Goal: Task Accomplishment & Management: Manage account settings

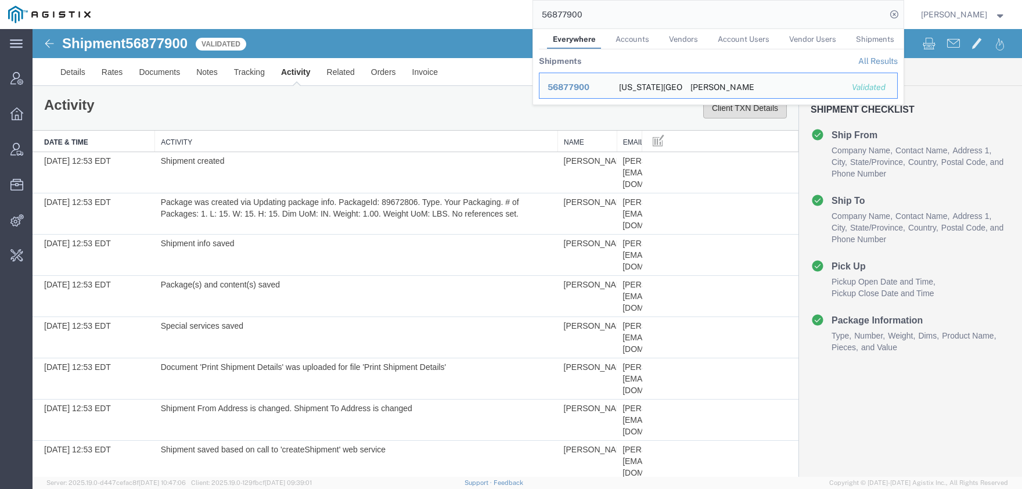
click at [727, 111] on button "Client TXN Details" at bounding box center [746, 108] width 84 height 21
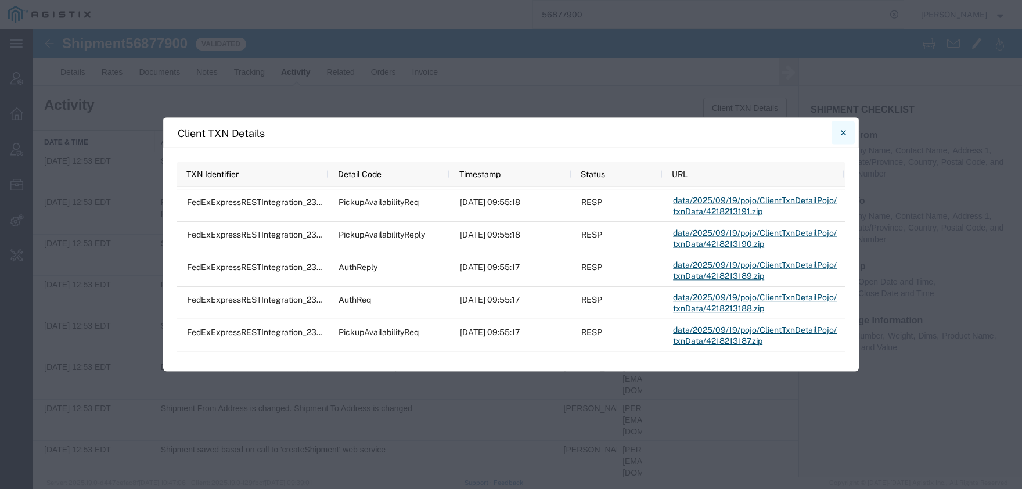
click at [836, 133] on button "Close" at bounding box center [843, 132] width 23 height 23
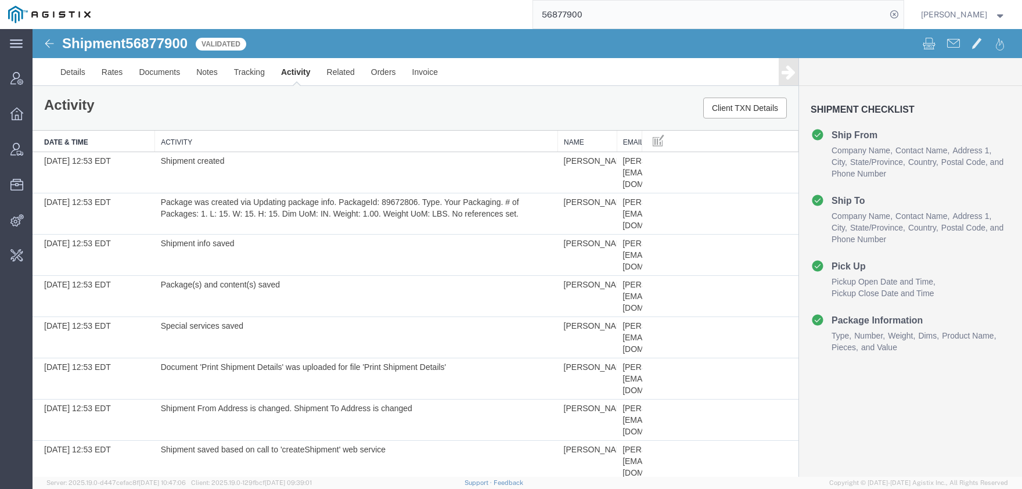
click at [533, 12] on input "56877900" at bounding box center [709, 15] width 353 height 28
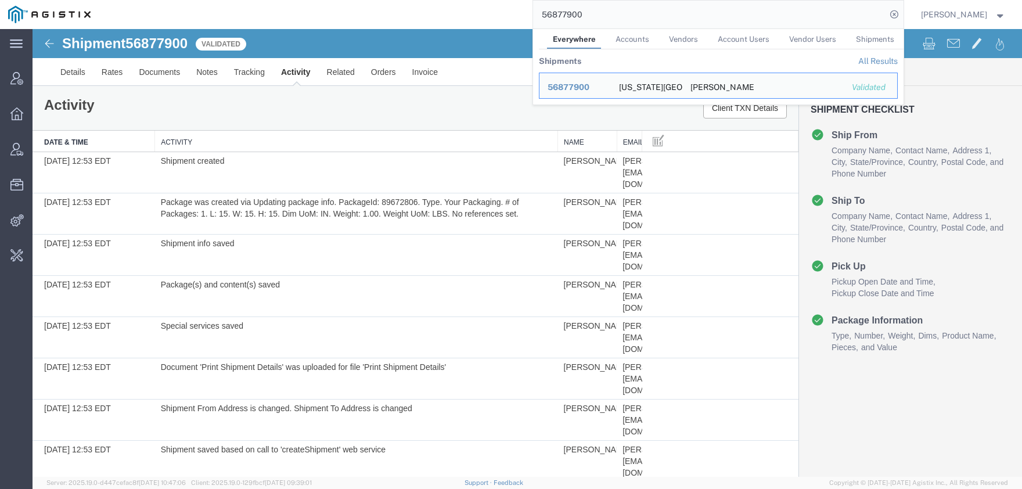
paste input "82093"
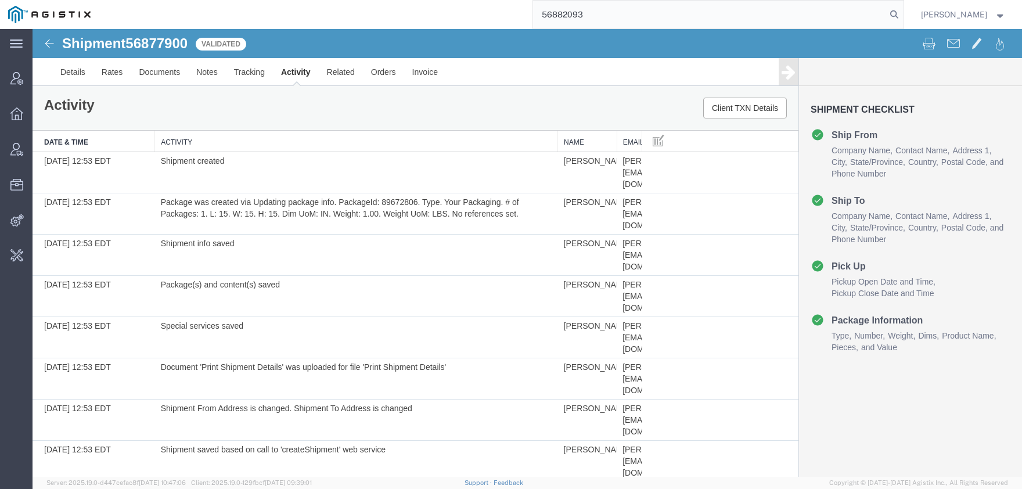
type input "56882093"
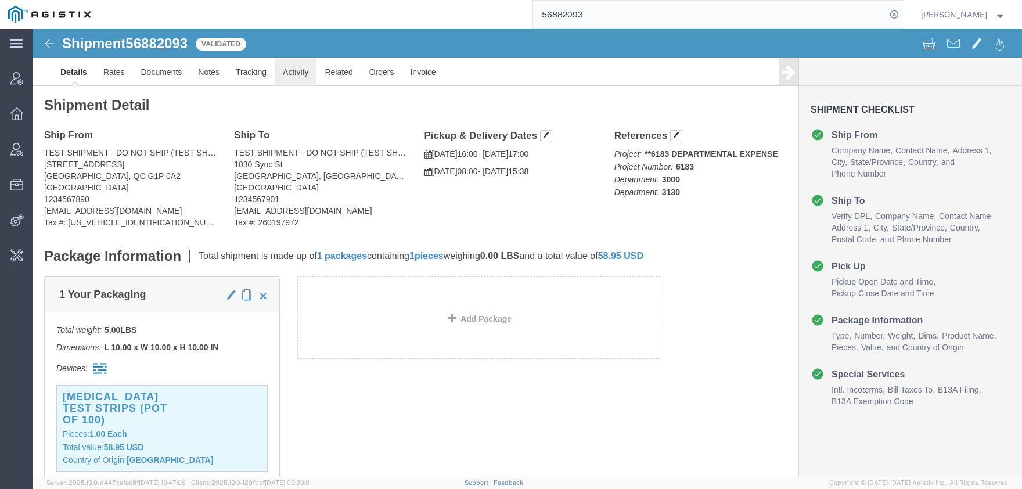
click link "Activity"
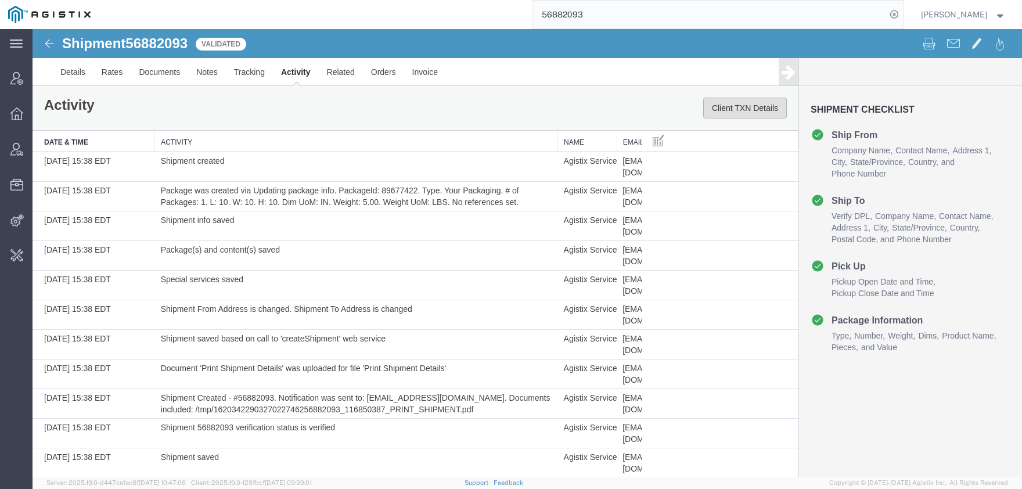
click at [728, 110] on button "Client TXN Details" at bounding box center [746, 108] width 84 height 21
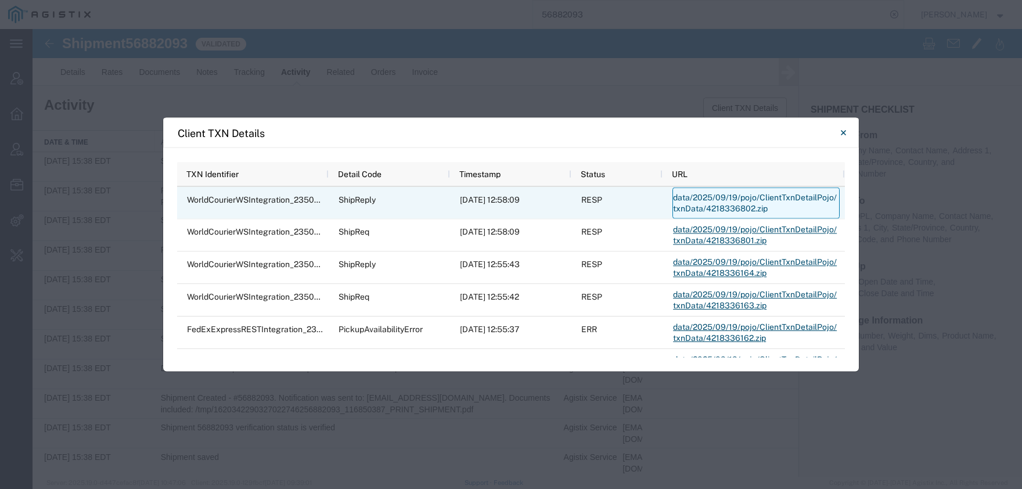
click at [685, 196] on link "data/2025/09/19/pojo/ClientTxnDetailPojo/txnData/4218336802.zip" at bounding box center [756, 203] width 167 height 31
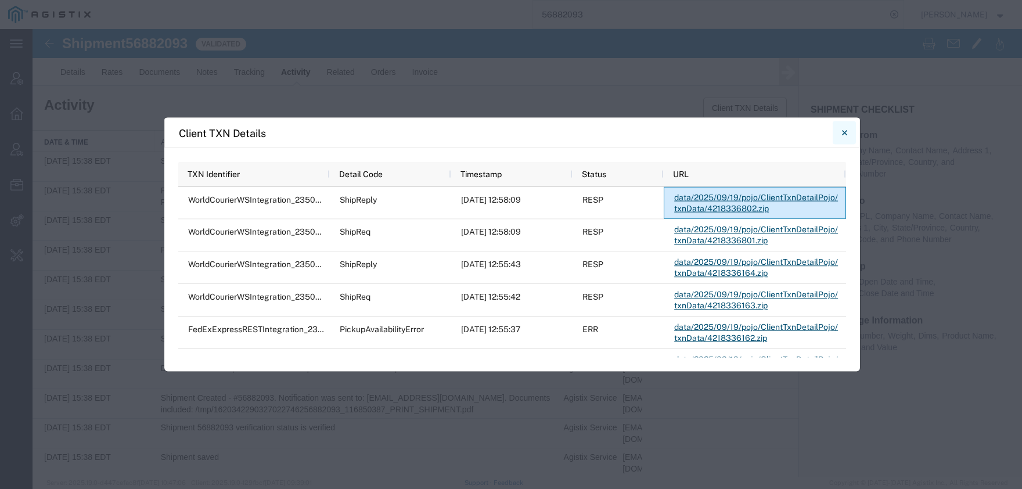
click at [842, 132] on button "Close" at bounding box center [844, 132] width 23 height 23
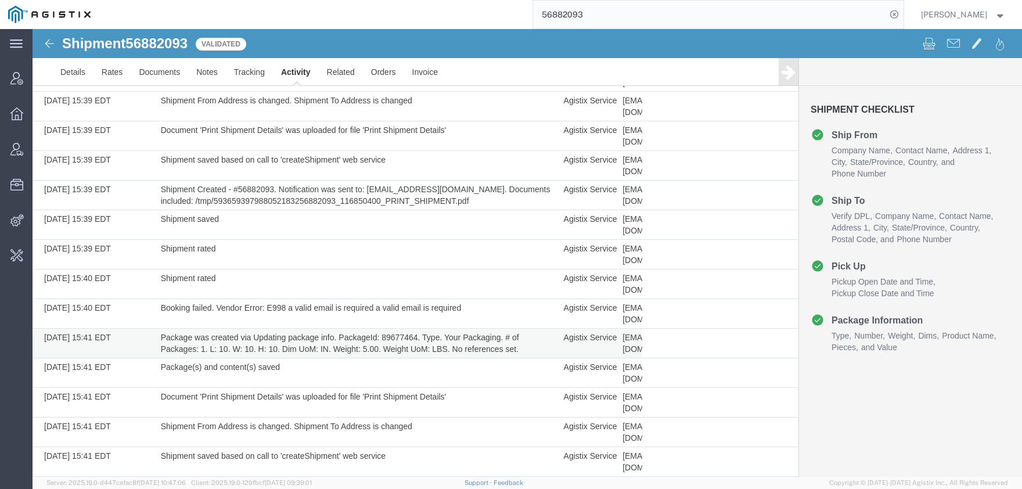
scroll to position [939, 0]
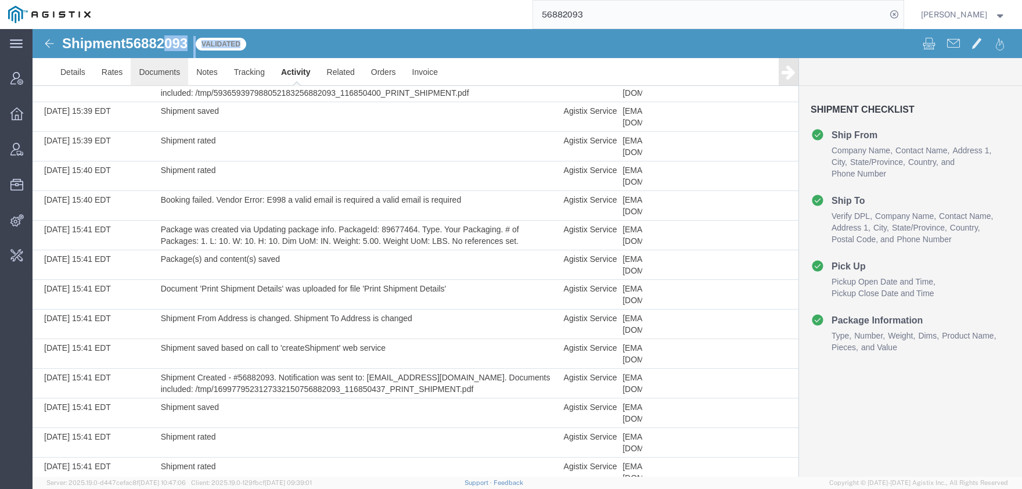
drag, startPoint x: 171, startPoint y: 36, endPoint x: 163, endPoint y: 64, distance: 28.9
click at [163, 52] on div "Shipment 56882093 62 of 62 Validated Details Rates Documents Notes Tracking Act…" at bounding box center [528, 57] width 990 height 57
click at [163, 64] on link "Documents" at bounding box center [160, 72] width 58 height 28
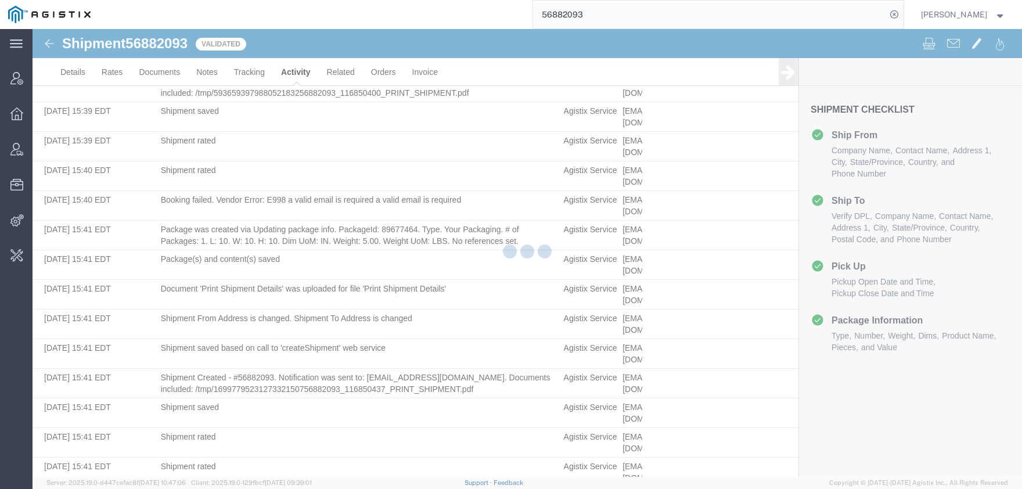
click at [163, 48] on div at bounding box center [528, 253] width 990 height 448
click at [163, 47] on div at bounding box center [528, 253] width 990 height 448
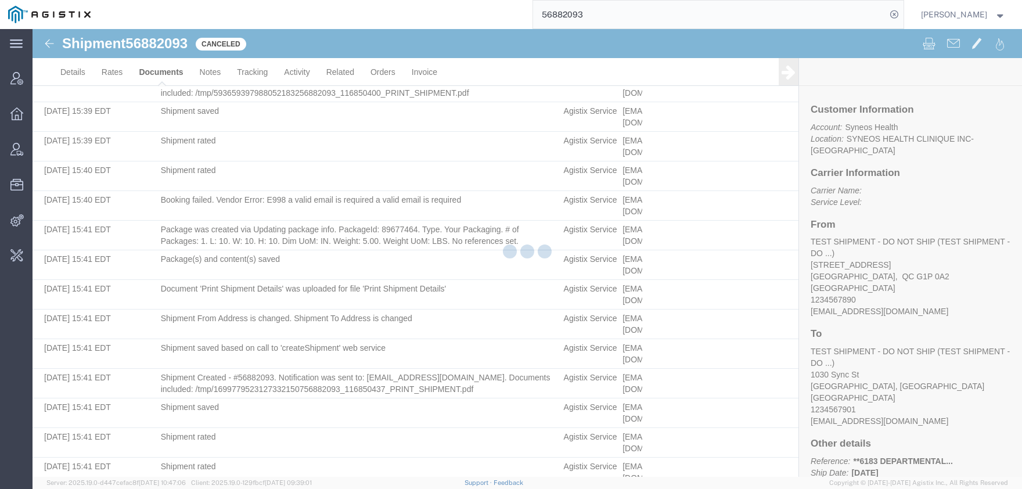
click at [163, 47] on div at bounding box center [528, 253] width 990 height 448
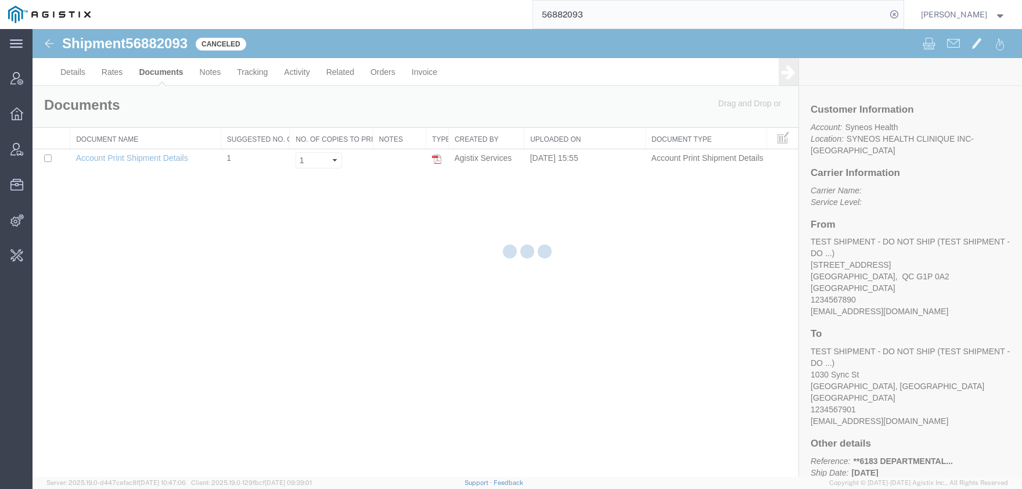
click at [157, 42] on div at bounding box center [528, 253] width 990 height 448
click at [157, 42] on span "56882093" at bounding box center [156, 43] width 62 height 16
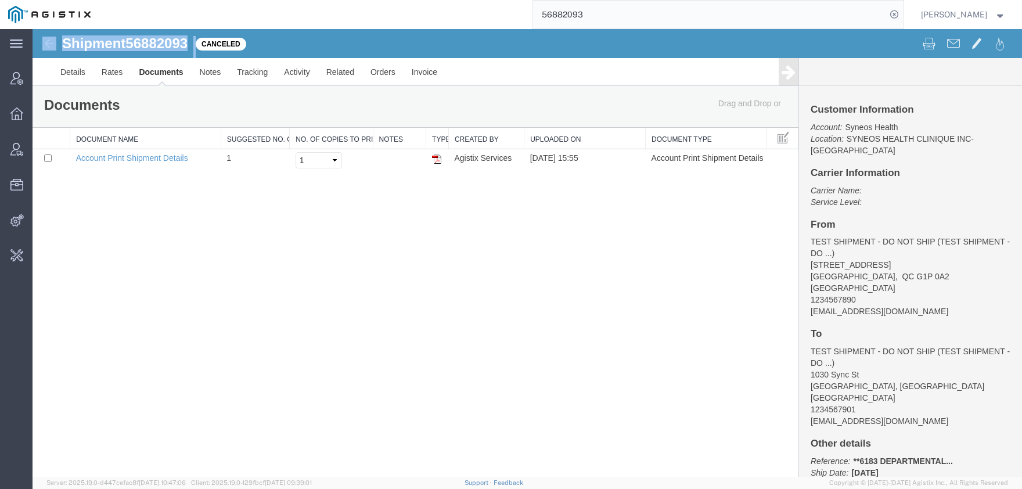
click at [156, 42] on span "56882093" at bounding box center [156, 43] width 62 height 16
copy h1 "56882093"
click at [307, 71] on link "Activity" at bounding box center [297, 72] width 42 height 28
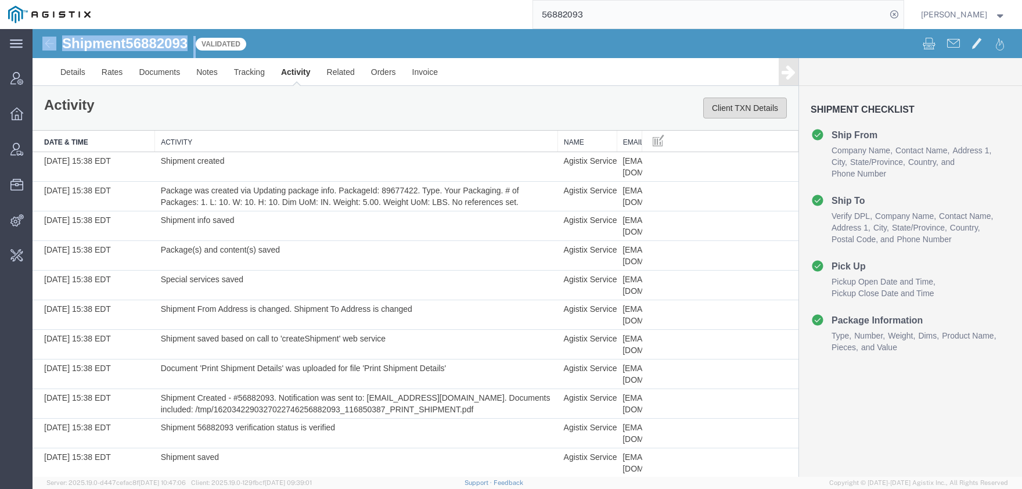
click at [763, 109] on button "Client TXN Details" at bounding box center [746, 108] width 84 height 21
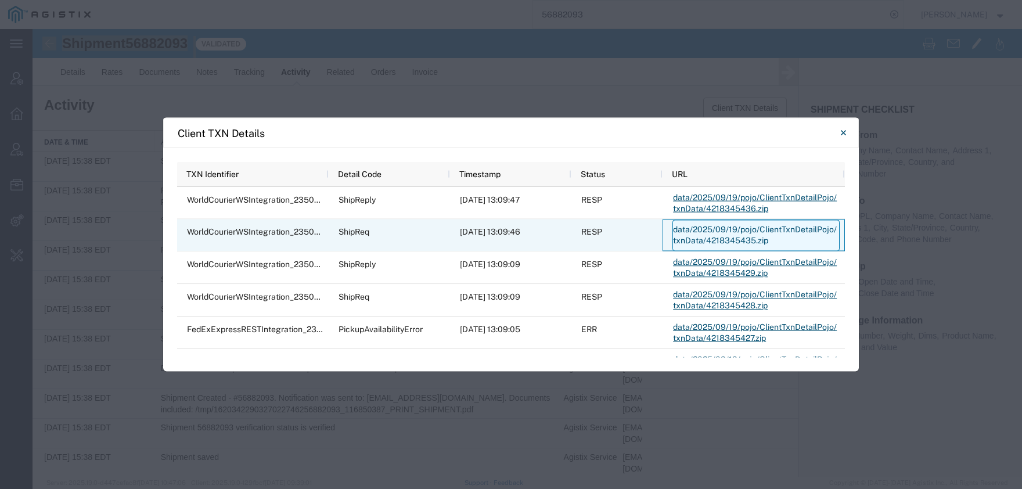
click at [735, 234] on link "data/2025/09/19/pojo/ClientTxnDetailPojo/txnData/4218345435.zip" at bounding box center [756, 235] width 167 height 31
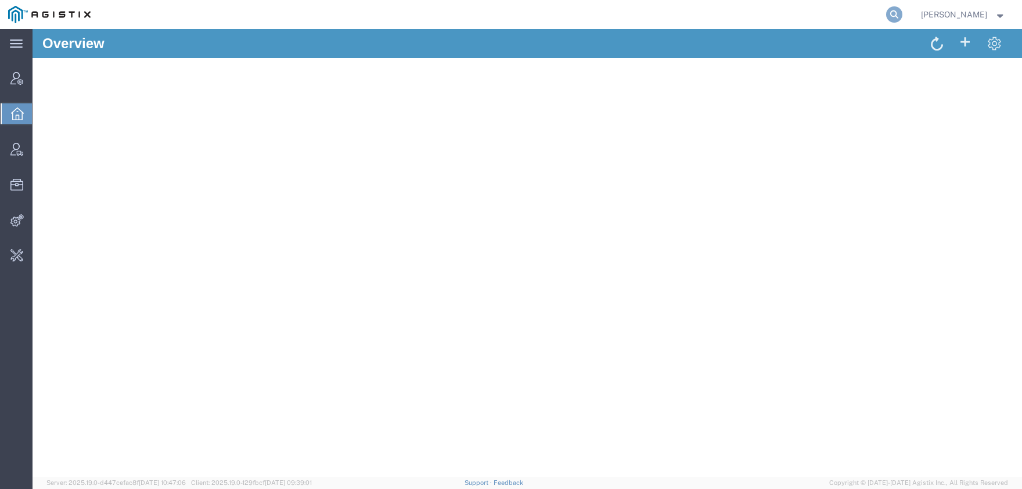
click at [903, 18] on icon at bounding box center [895, 14] width 16 height 16
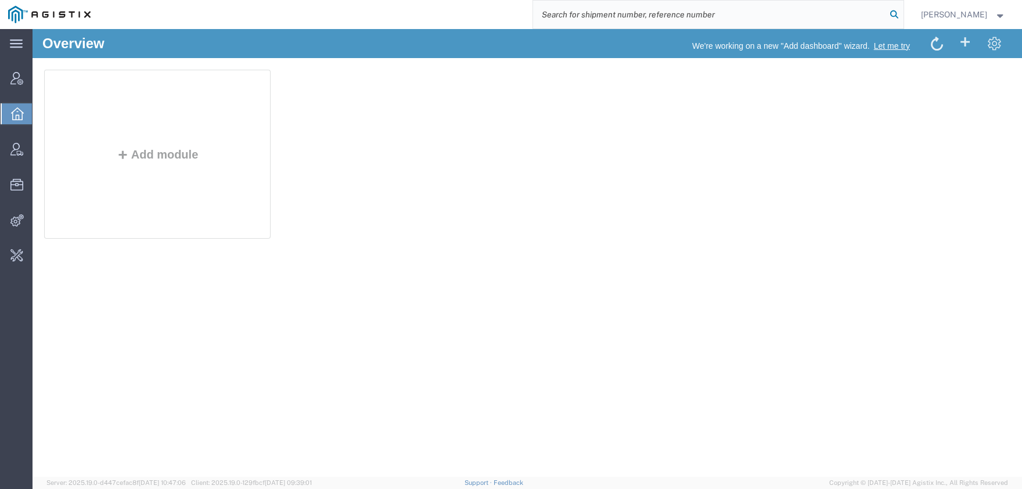
paste input "56882093"
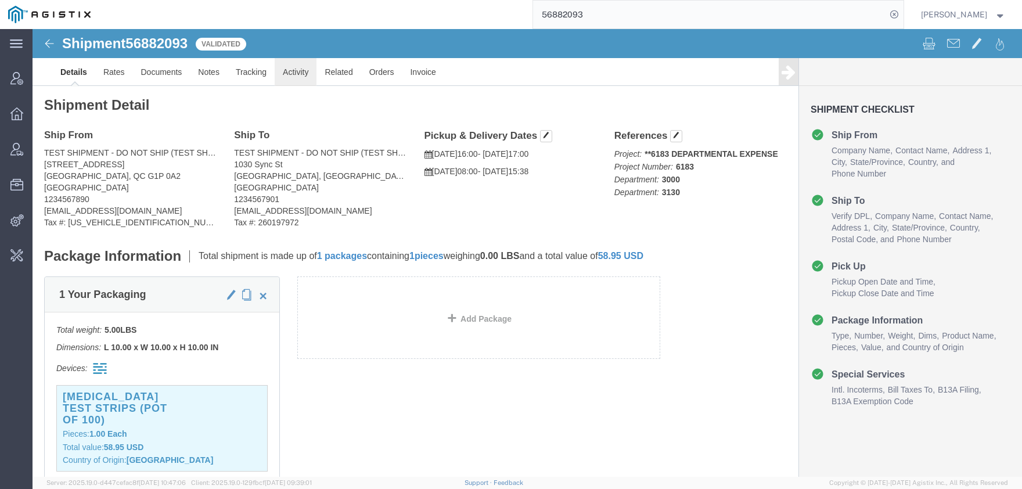
click link "Activity"
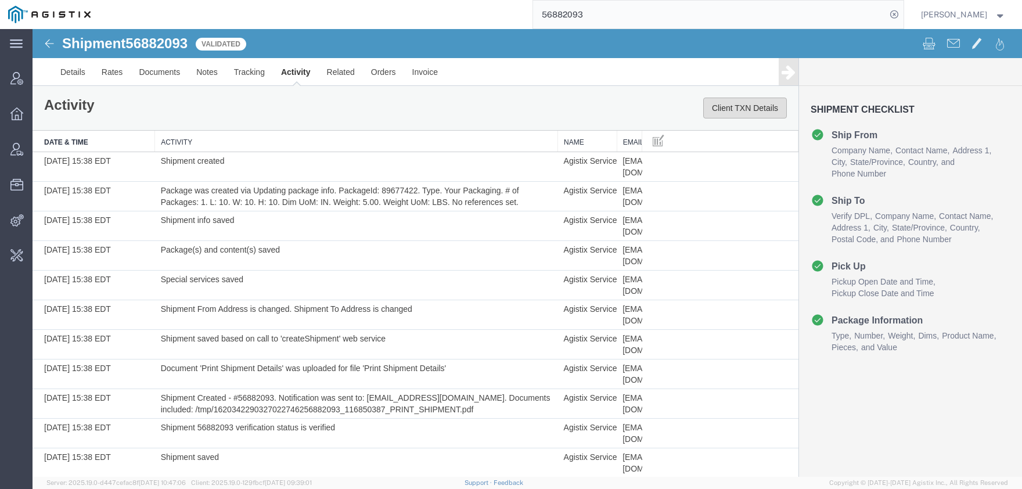
click at [746, 108] on button "Client TXN Details" at bounding box center [746, 108] width 84 height 21
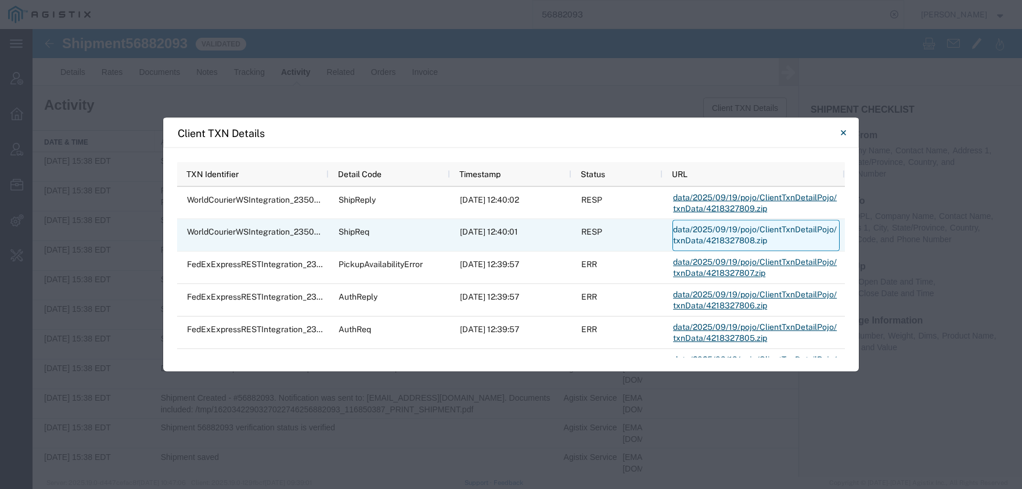
click at [695, 234] on link "data/2025/09/19/pojo/ClientTxnDetailPojo/txnData/4218327808.zip" at bounding box center [756, 235] width 167 height 31
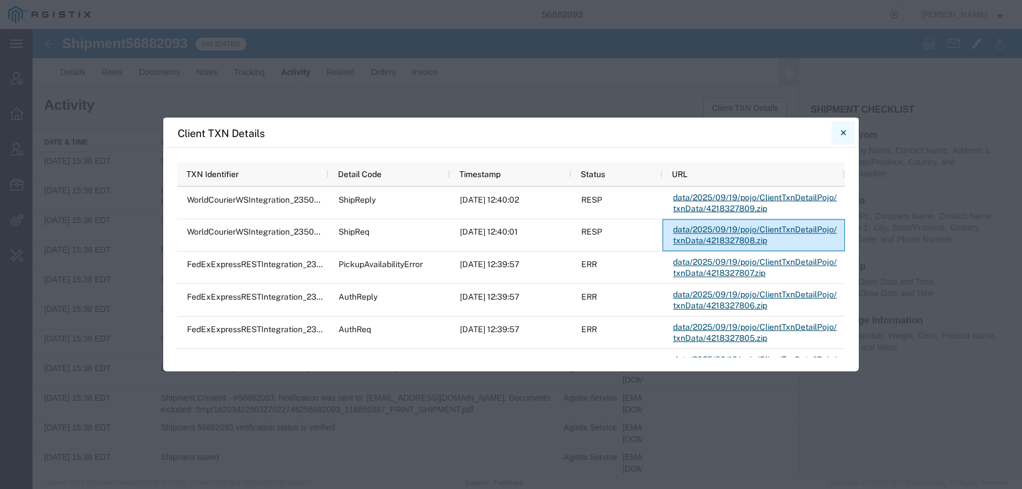
click at [843, 130] on icon "Close" at bounding box center [843, 133] width 5 height 14
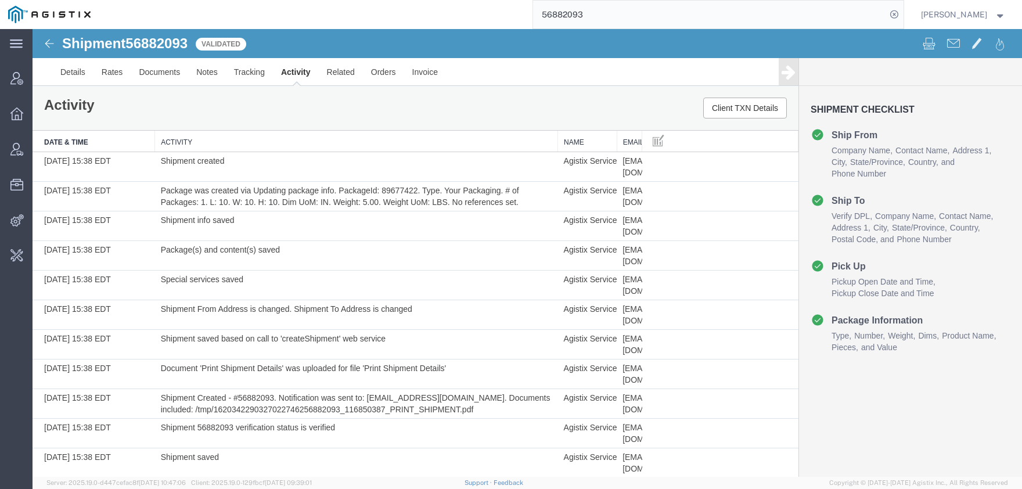
drag, startPoint x: 609, startPoint y: 16, endPoint x: 440, endPoint y: 19, distance: 169.1
click at [533, 16] on input "56882093" at bounding box center [709, 15] width 353 height 28
type input "syneos health"
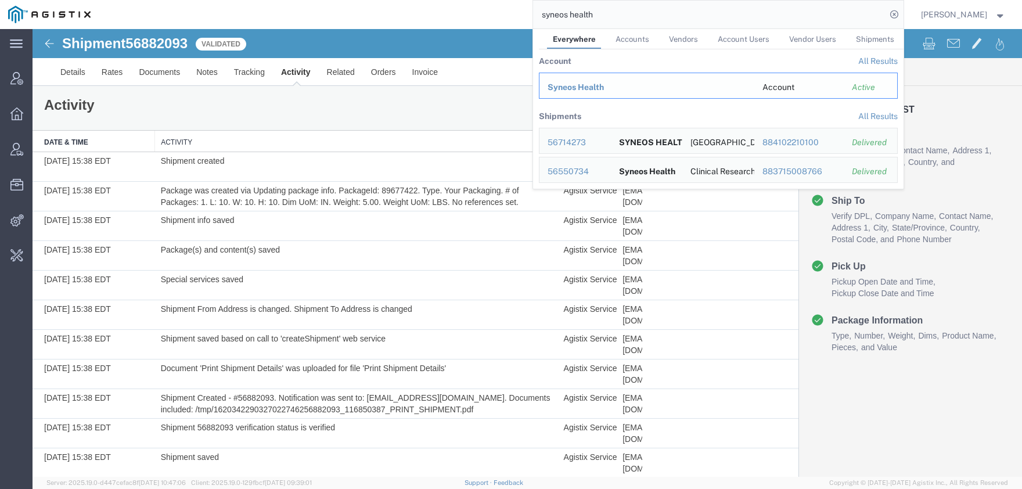
click at [584, 92] on div "Syneos Health" at bounding box center [647, 87] width 199 height 12
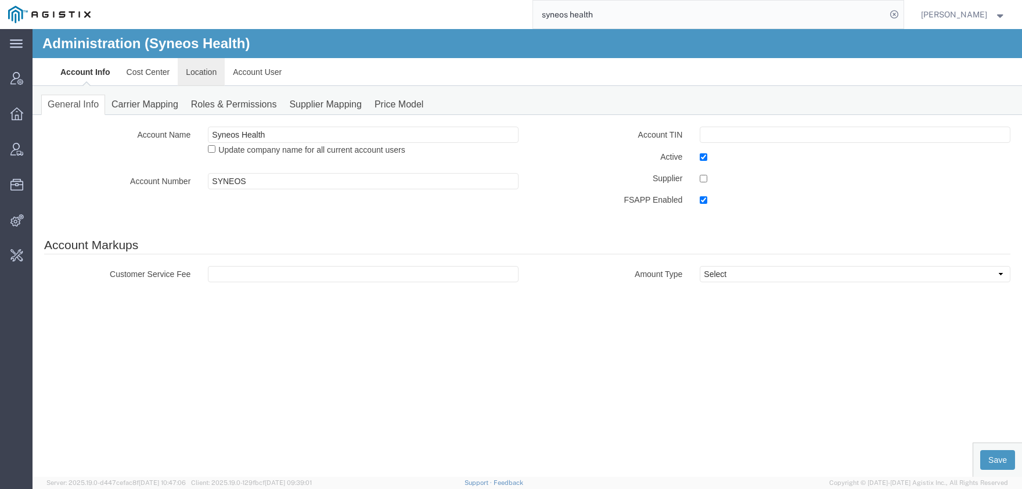
click at [210, 75] on link "Location" at bounding box center [201, 72] width 47 height 28
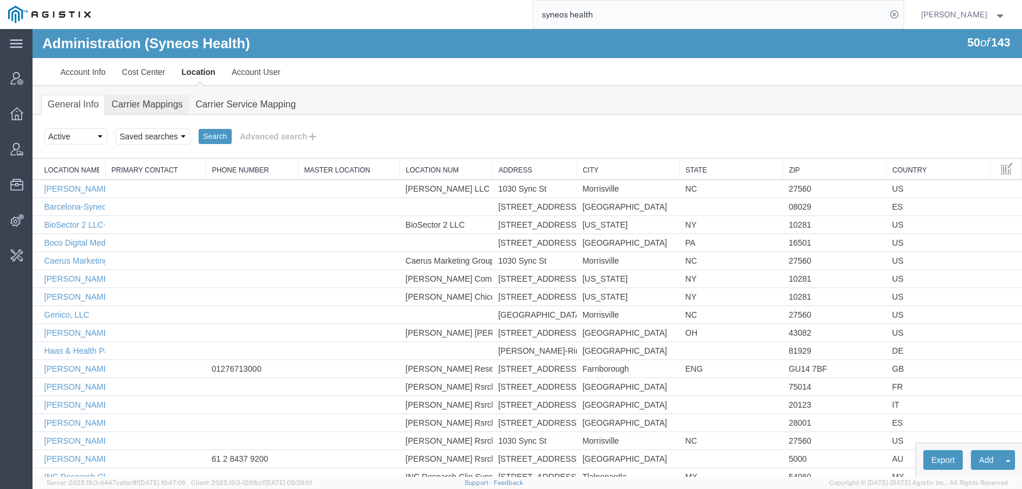
click at [144, 106] on link "Carrier Mappings" at bounding box center [147, 105] width 84 height 20
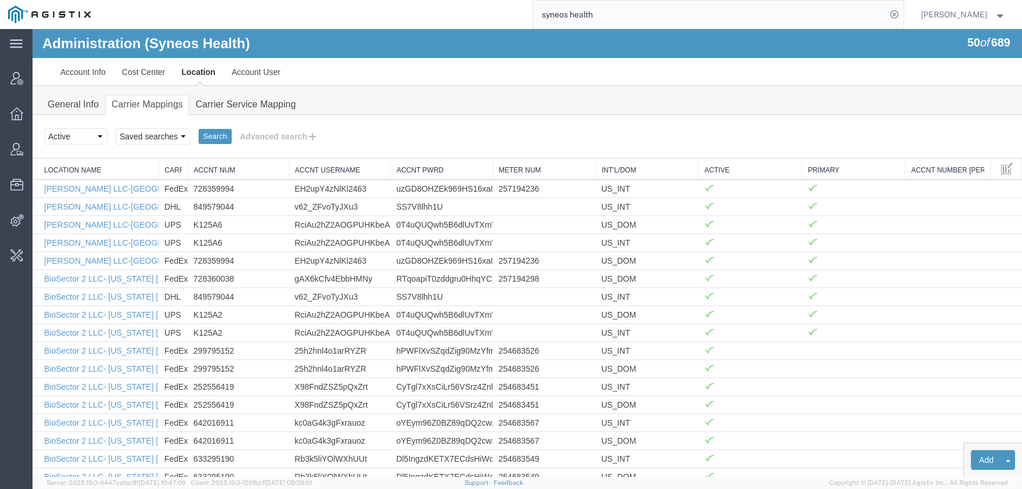
click at [84, 170] on link "Location Name" at bounding box center [98, 171] width 109 height 10
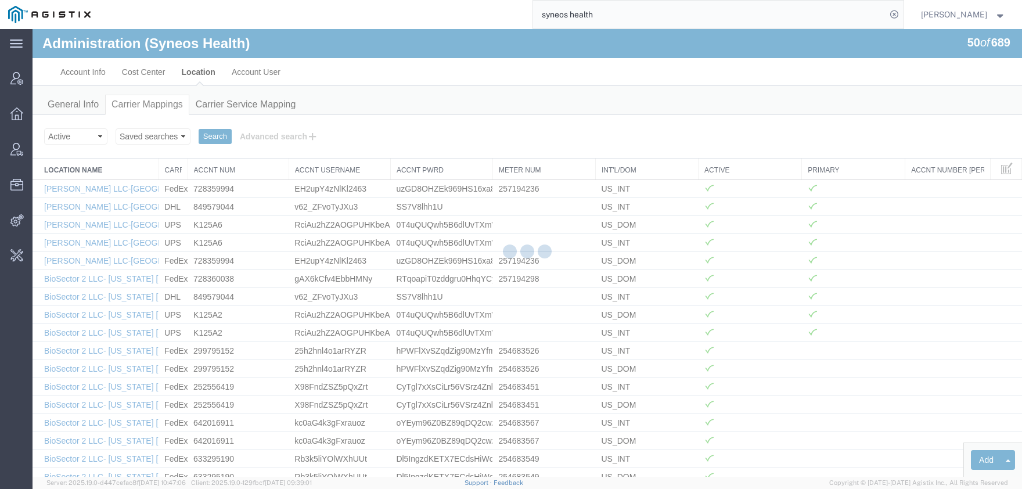
click at [252, 126] on div "Search Select status Active All Inactive Saved searches Search Advanced search …" at bounding box center [528, 137] width 990 height 44
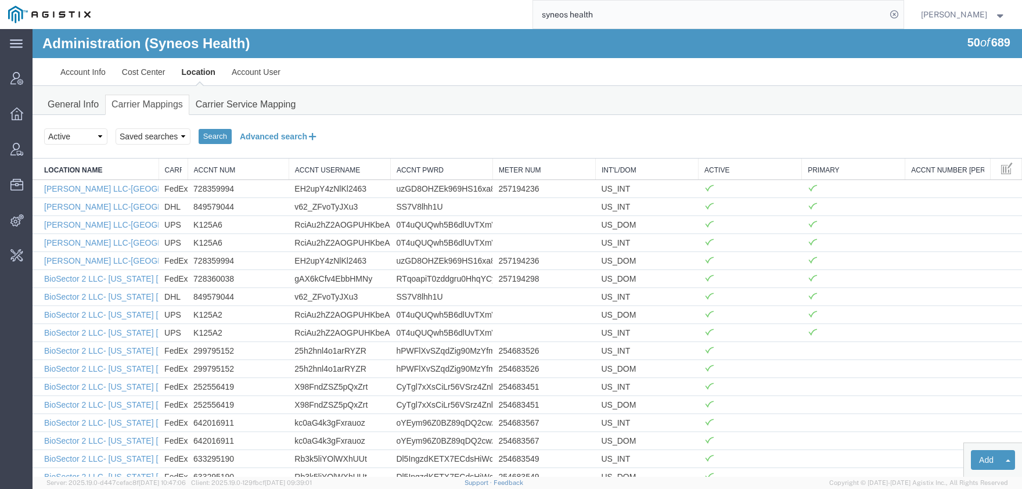
click at [254, 135] on button "Advanced search" at bounding box center [279, 137] width 95 height 20
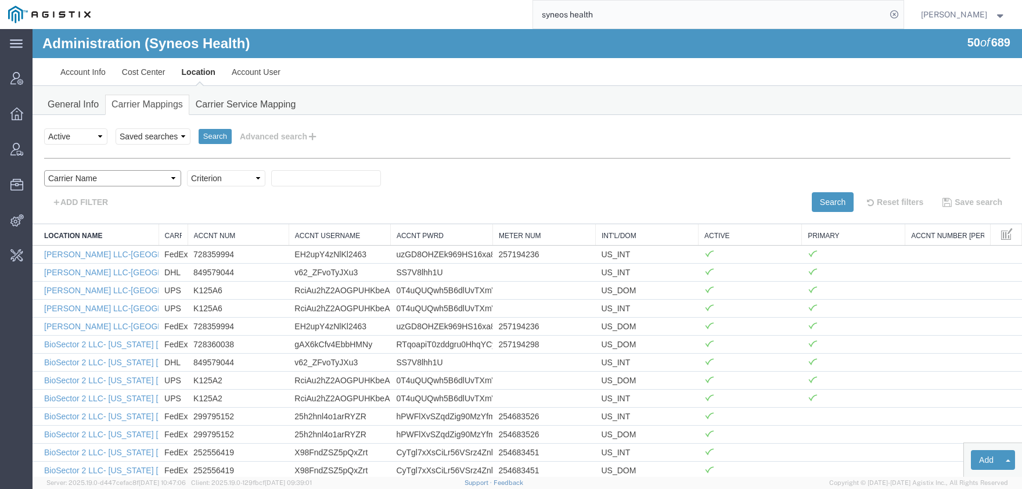
click option "Carrier Name" at bounding box center [33, 29] width 0 height 0
select select "contains"
click option "contains" at bounding box center [33, 29] width 0 height 0
click at [271, 181] on input "text" at bounding box center [326, 178] width 110 height 16
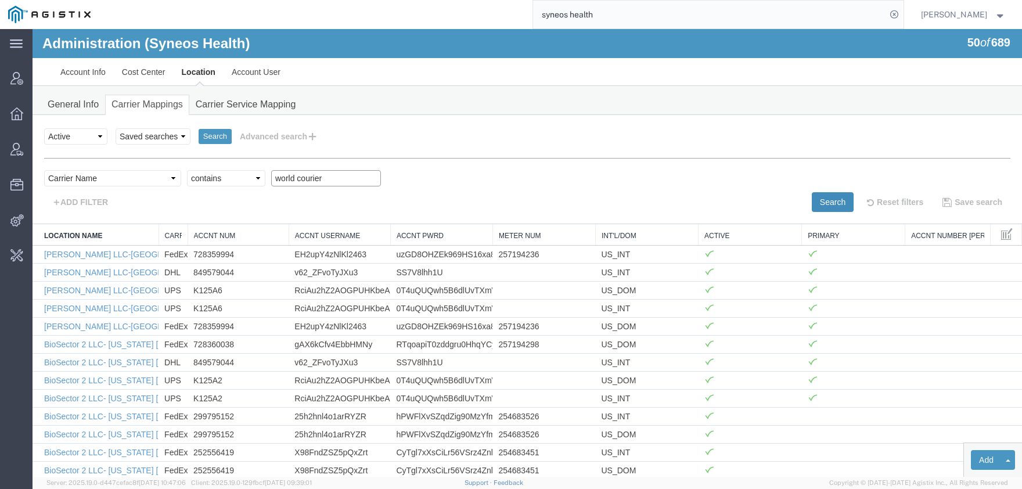
type input "world courier"
click at [828, 194] on button "Search" at bounding box center [833, 202] width 42 height 20
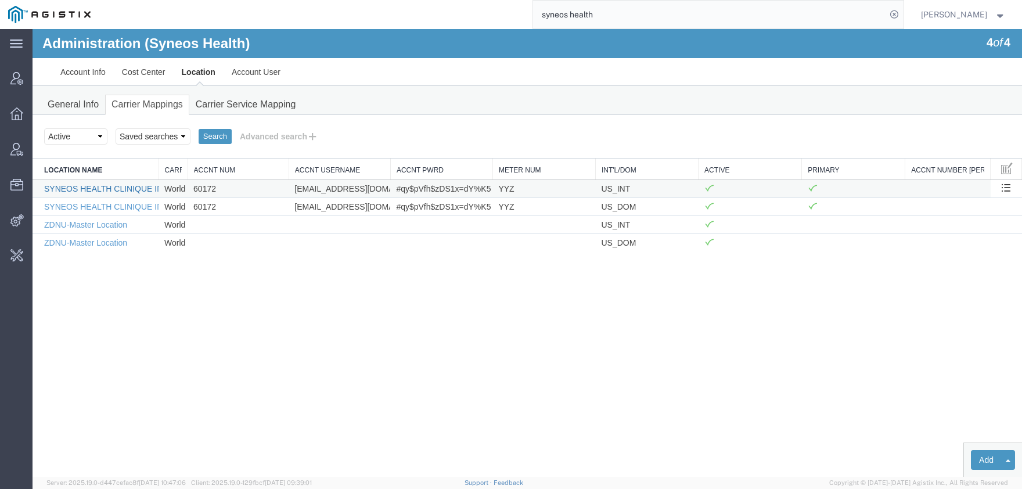
click at [120, 189] on link "SYNEOS HEALTH CLINIQUE INC-Quebec" at bounding box center [150, 188] width 212 height 9
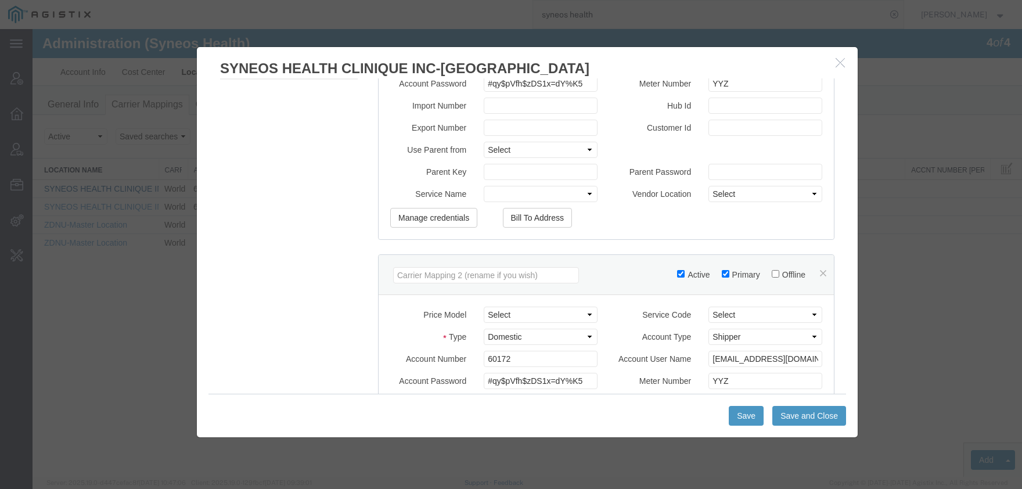
scroll to position [271, 0]
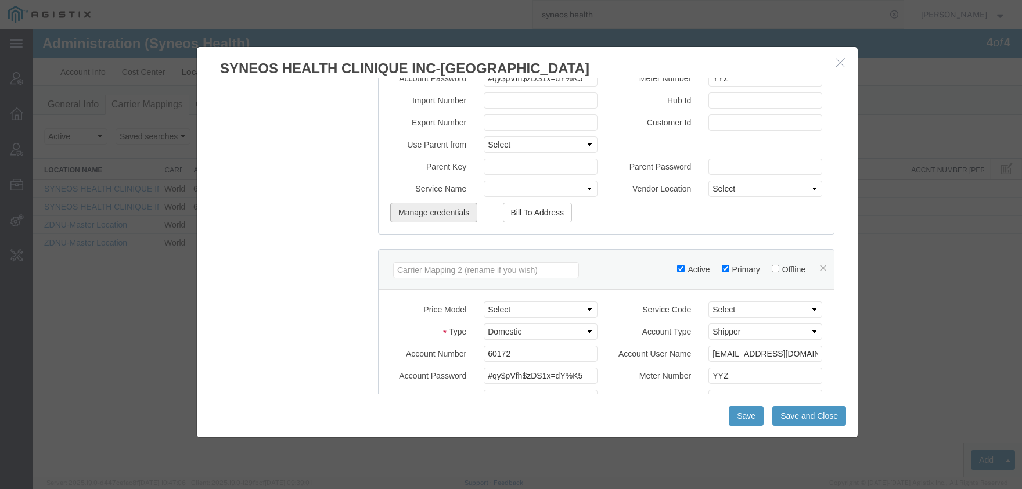
click at [429, 214] on button "Manage credentials" at bounding box center [433, 213] width 87 height 20
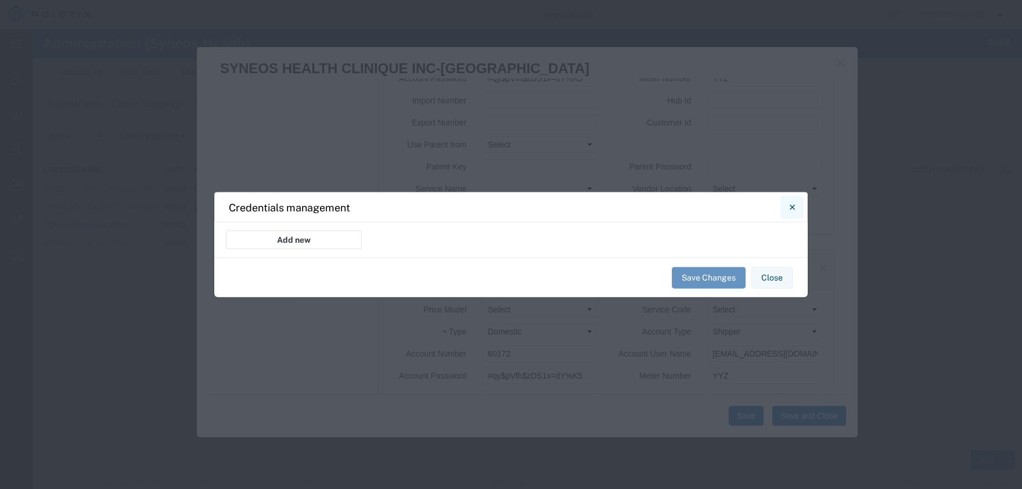
click at [795, 205] on icon "Close" at bounding box center [791, 206] width 5 height 5
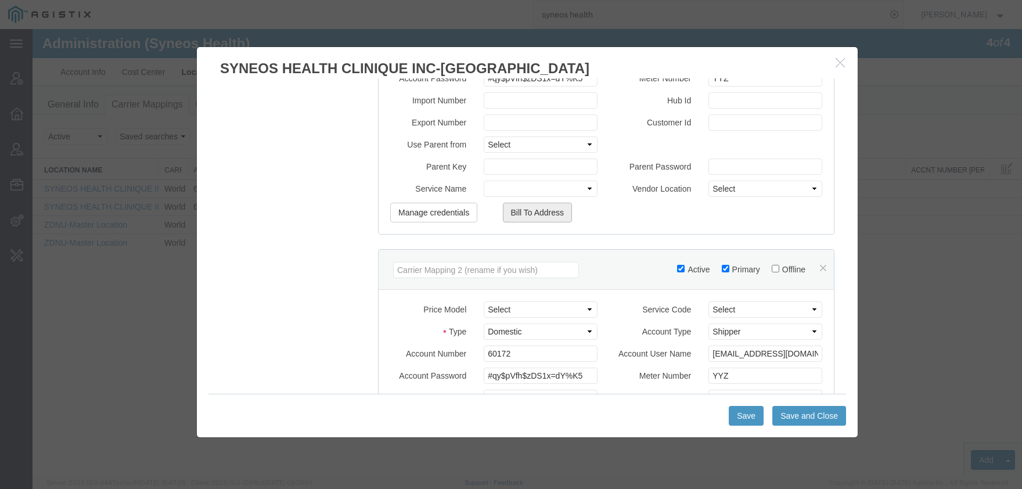
click at [522, 214] on button "Bill To Address" at bounding box center [538, 213] width 70 height 20
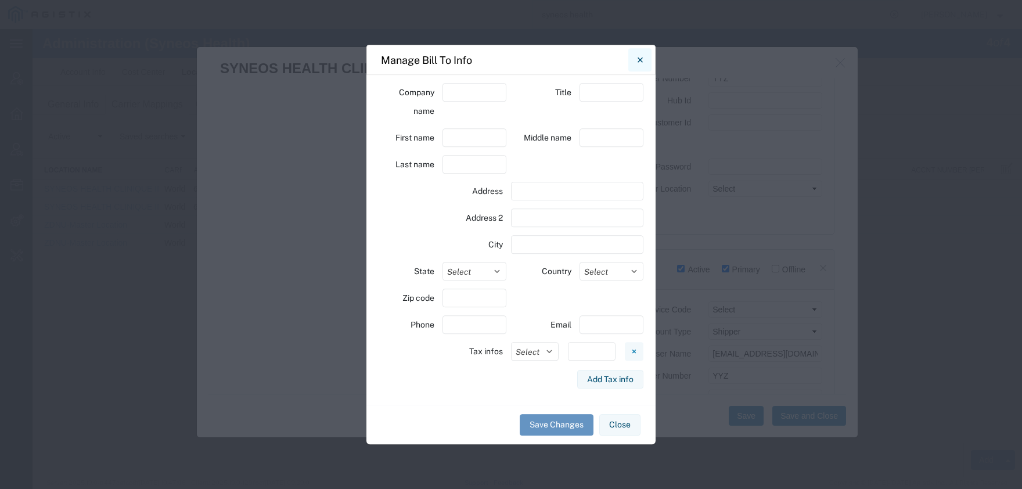
click at [636, 69] on button "Close" at bounding box center [640, 59] width 23 height 23
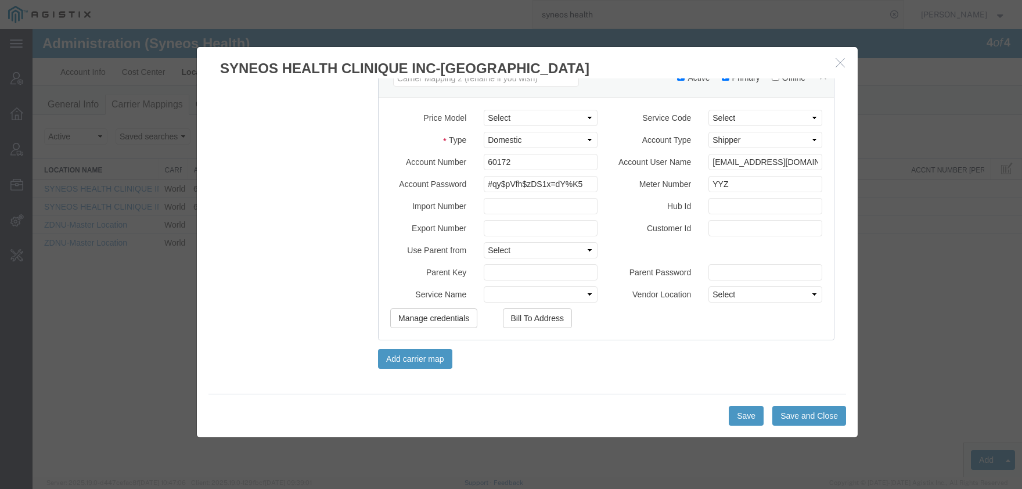
scroll to position [465, 0]
click at [533, 321] on button "Bill To Address" at bounding box center [538, 316] width 70 height 20
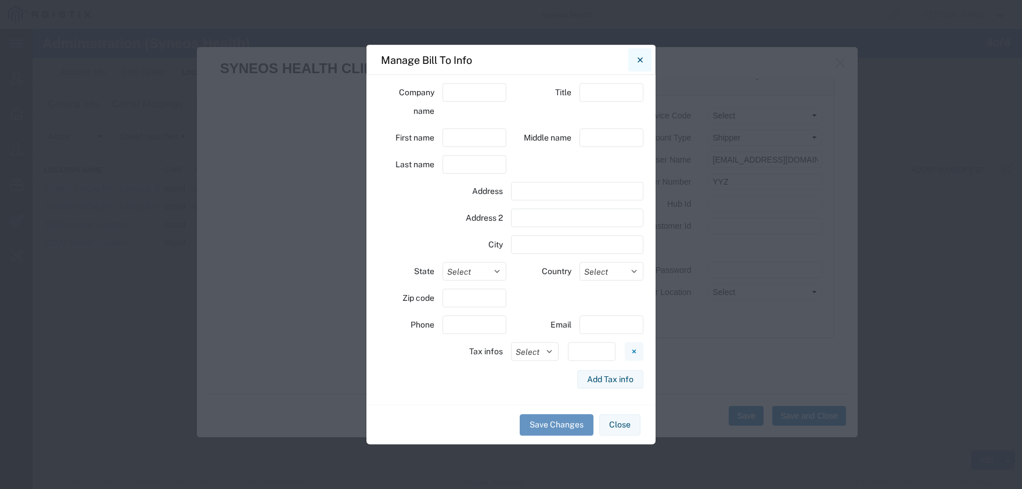
click at [637, 61] on button "Close" at bounding box center [640, 59] width 23 height 23
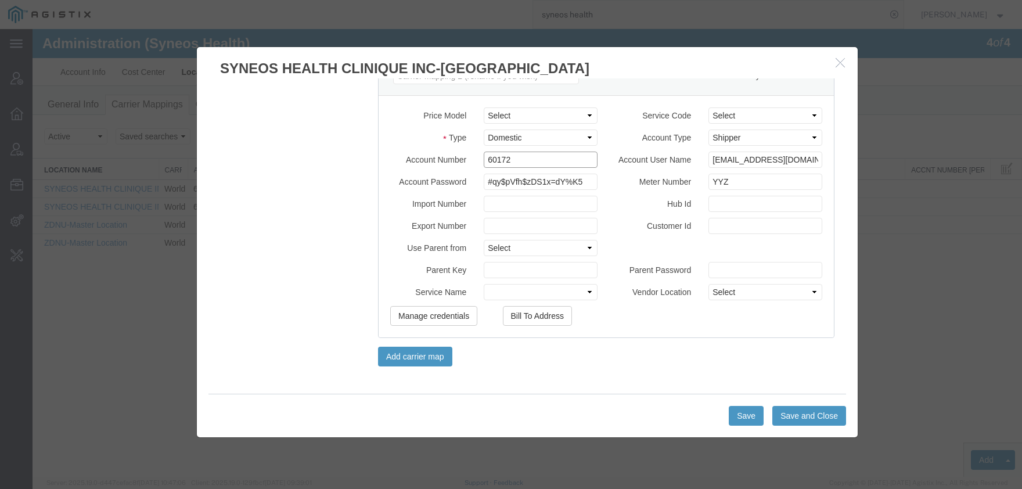
click at [523, 159] on input "60172" at bounding box center [541, 160] width 114 height 16
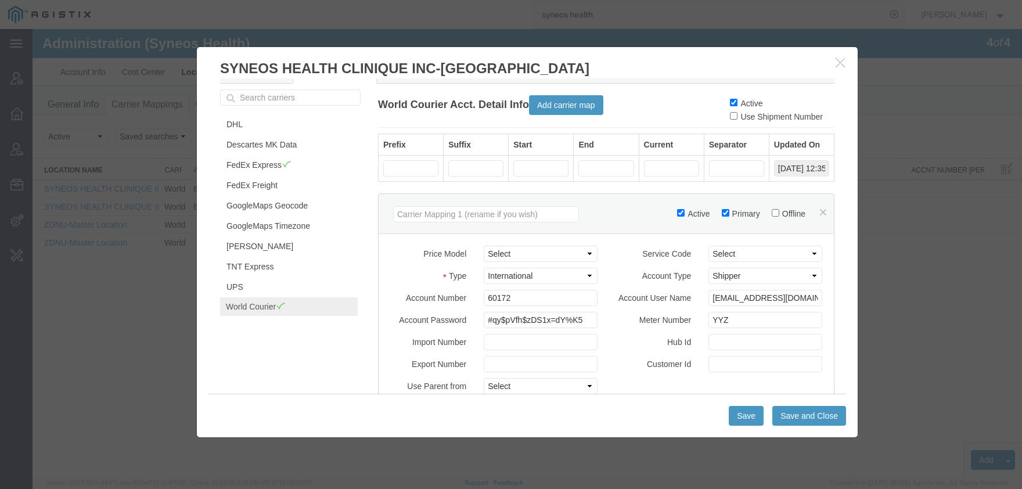
scroll to position [54, 0]
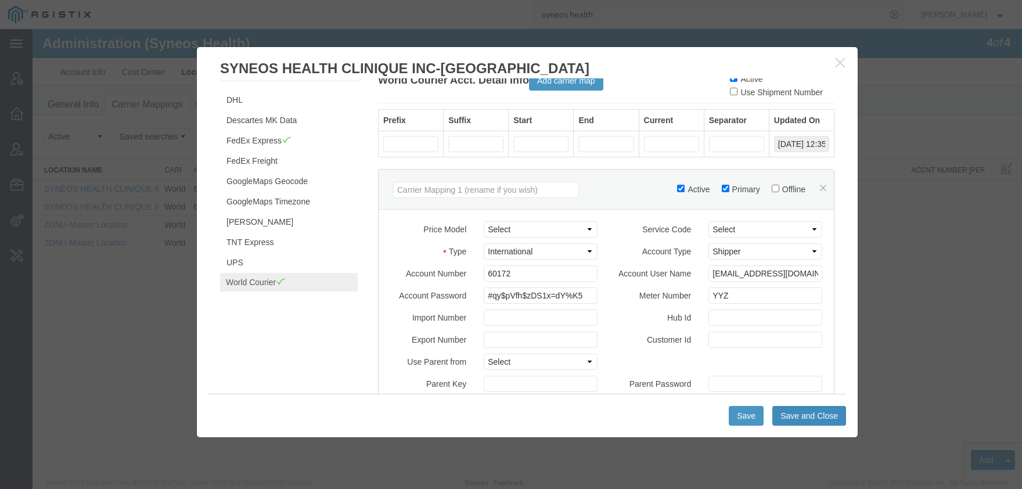
click at [776, 418] on button "Save and Close" at bounding box center [810, 416] width 74 height 20
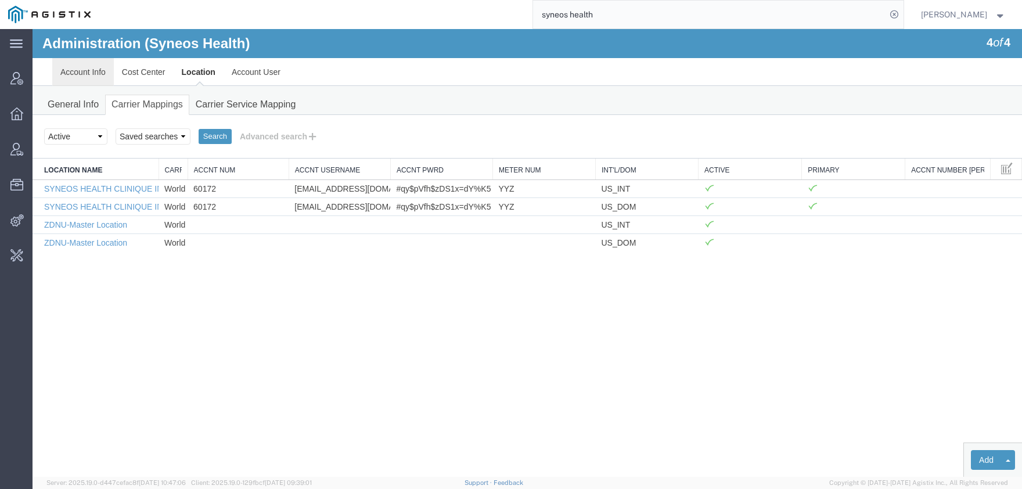
click at [105, 74] on link "Account Info" at bounding box center [83, 72] width 62 height 28
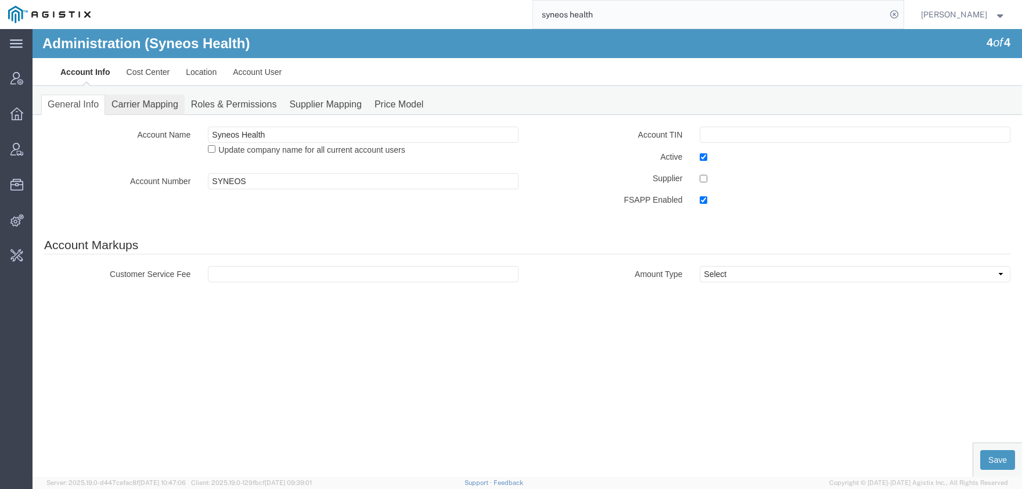
click at [160, 104] on link "Carrier Mapping" at bounding box center [145, 105] width 80 height 20
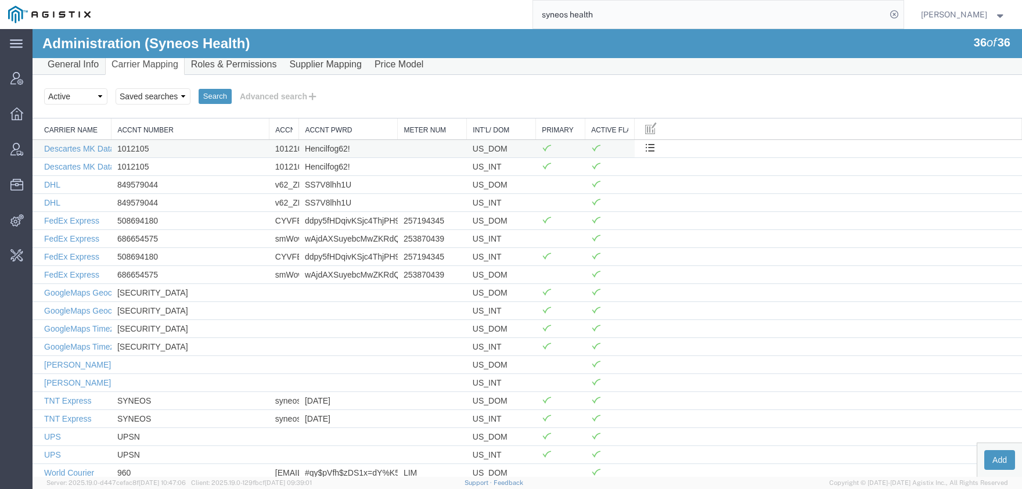
scroll to position [0, 0]
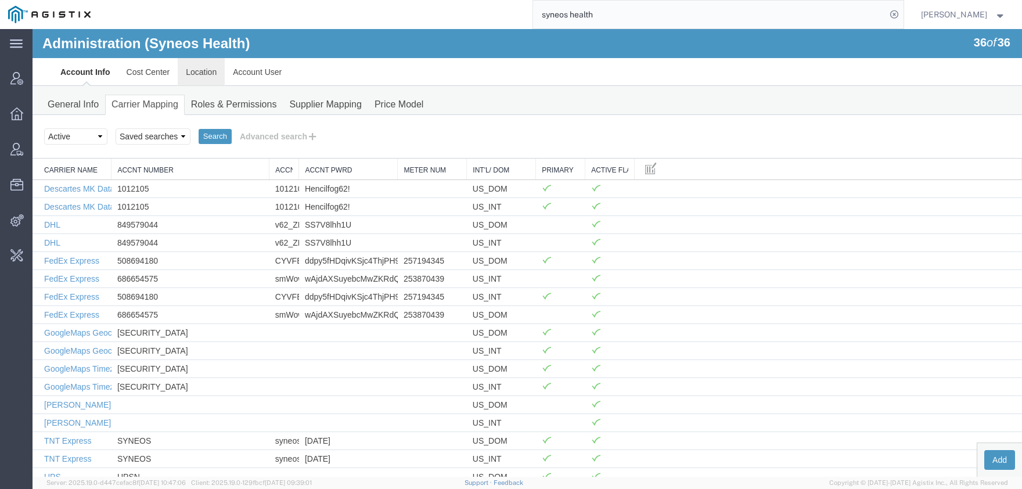
click at [201, 75] on link "Location" at bounding box center [201, 72] width 47 height 28
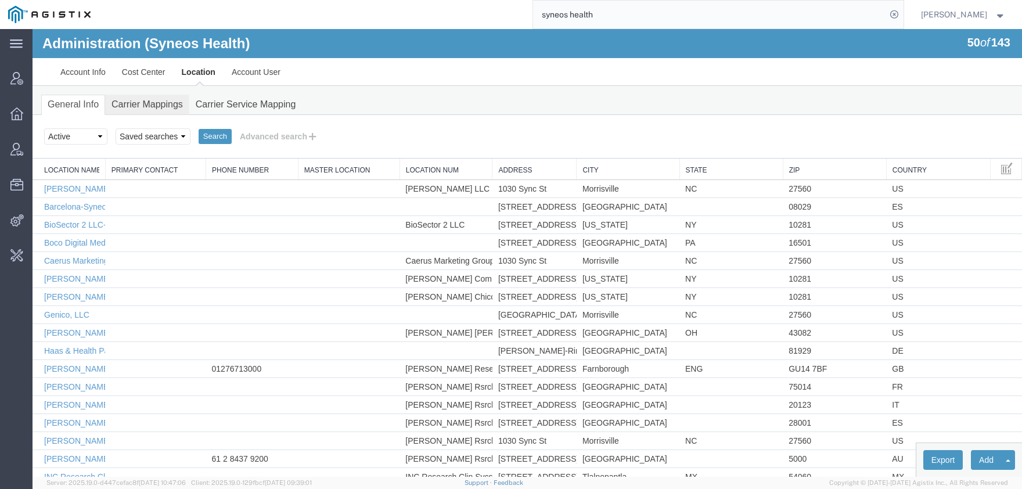
click at [141, 104] on link "Carrier Mappings" at bounding box center [147, 105] width 84 height 20
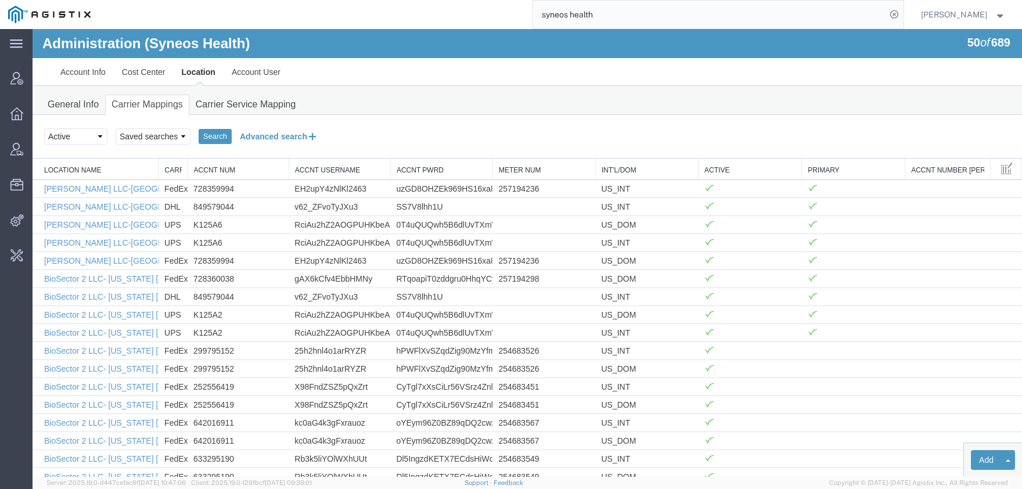
click at [249, 138] on button "Advanced search" at bounding box center [279, 137] width 95 height 20
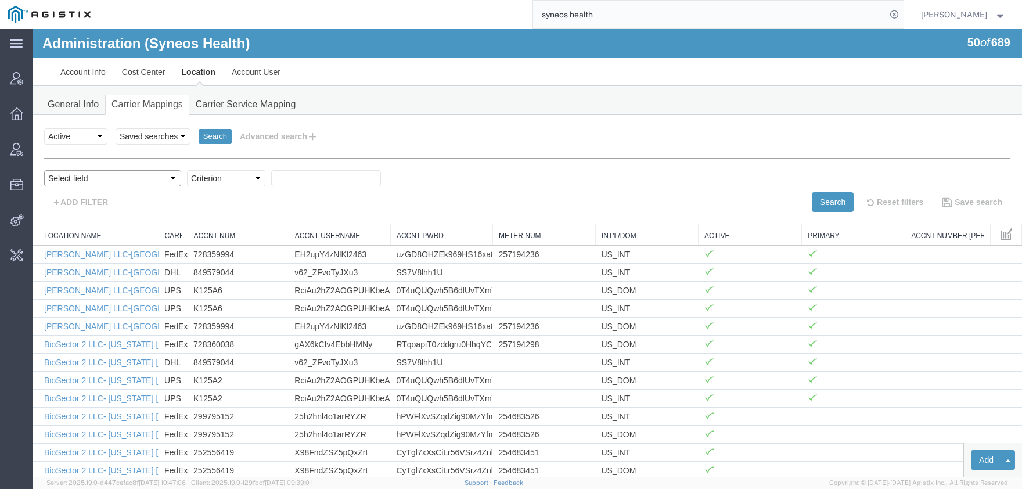
select select "vendorName"
click option "Carrier Name" at bounding box center [33, 29] width 0 height 0
click at [187, 170] on select "Criterion contains does not contain is is blank is not blank starts with" at bounding box center [226, 178] width 78 height 16
select select "contains"
click option "contains" at bounding box center [33, 29] width 0 height 0
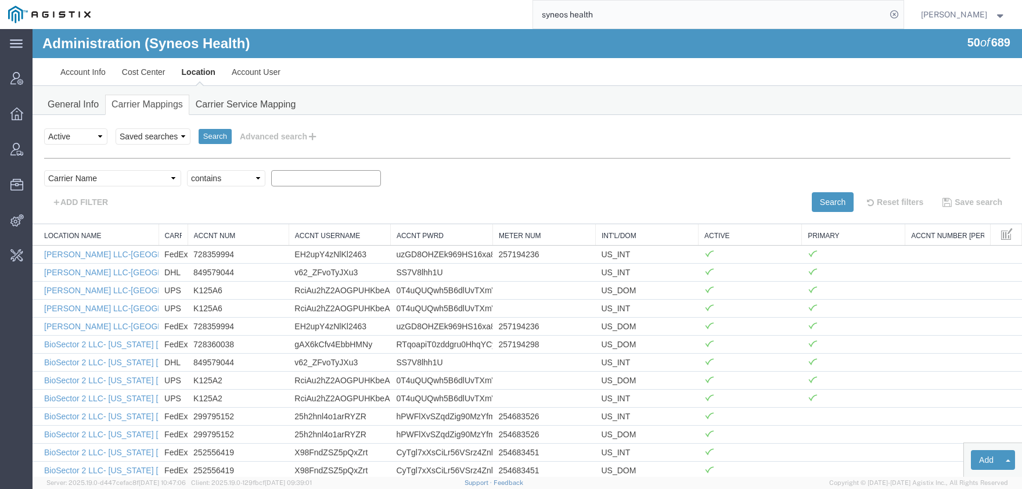
click at [271, 181] on input "text" at bounding box center [326, 178] width 110 height 16
type input "world courier"
click at [828, 206] on button "Search" at bounding box center [833, 202] width 42 height 20
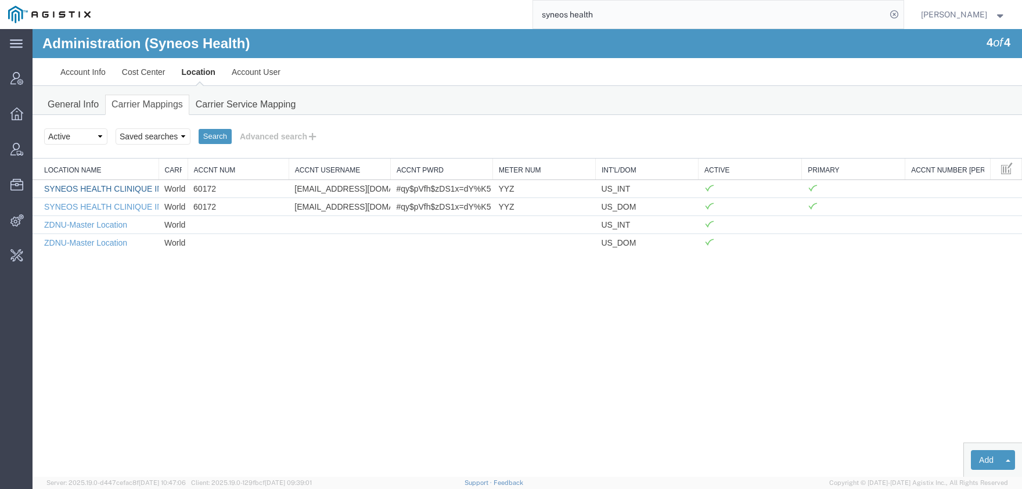
click at [95, 192] on link "SYNEOS HEALTH CLINIQUE INC-Quebec" at bounding box center [150, 188] width 212 height 9
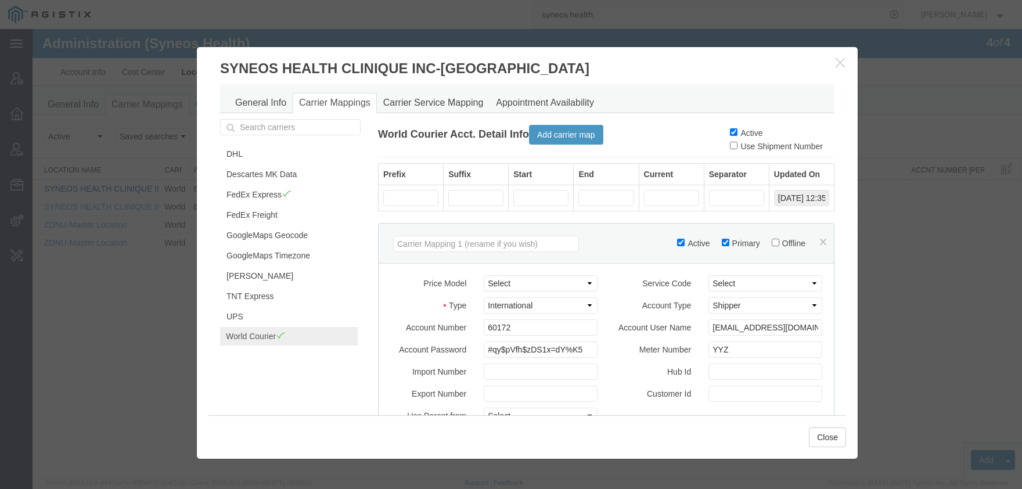
scroll to position [54, 0]
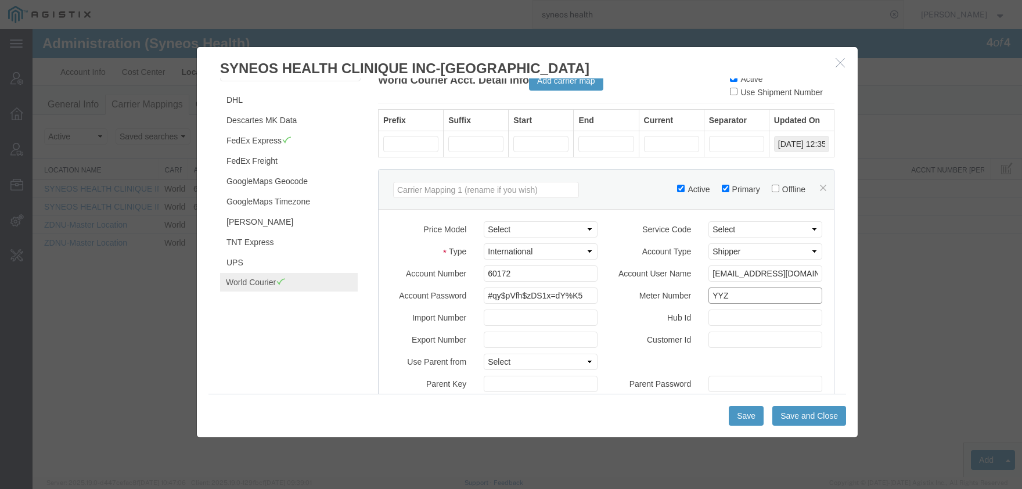
drag, startPoint x: 734, startPoint y: 292, endPoint x: 569, endPoint y: 281, distance: 165.9
click at [709, 288] on input "YYZ" at bounding box center [766, 296] width 114 height 16
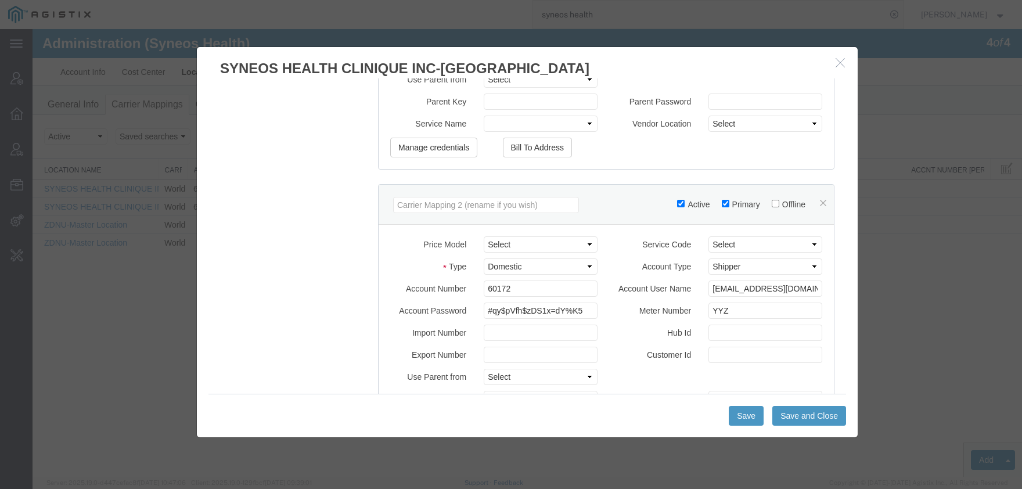
scroll to position [380, 0]
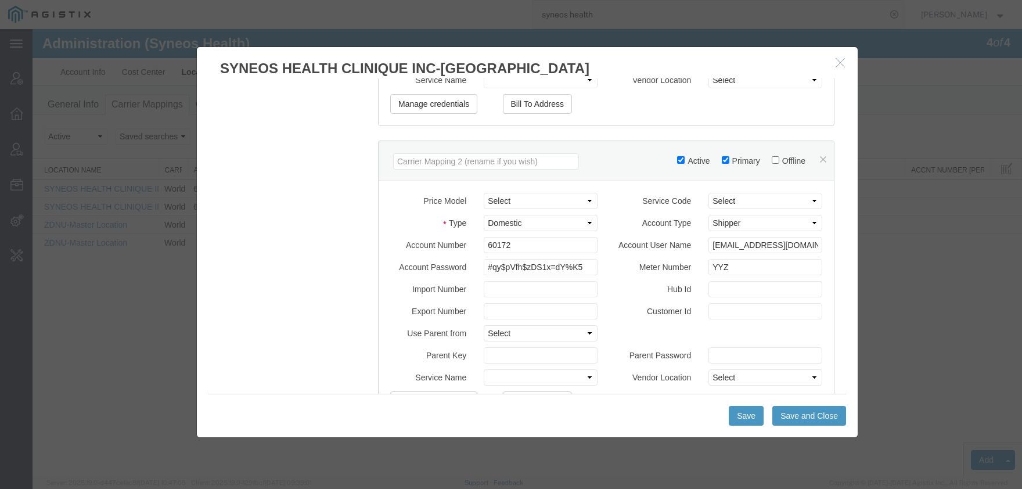
type input "[GEOGRAPHIC_DATA]"
drag, startPoint x: 719, startPoint y: 264, endPoint x: 597, endPoint y: 261, distance: 121.5
click at [709, 265] on input "YYZ" at bounding box center [766, 267] width 114 height 16
type input "[GEOGRAPHIC_DATA]"
click at [810, 421] on button "Save and Close" at bounding box center [810, 416] width 74 height 20
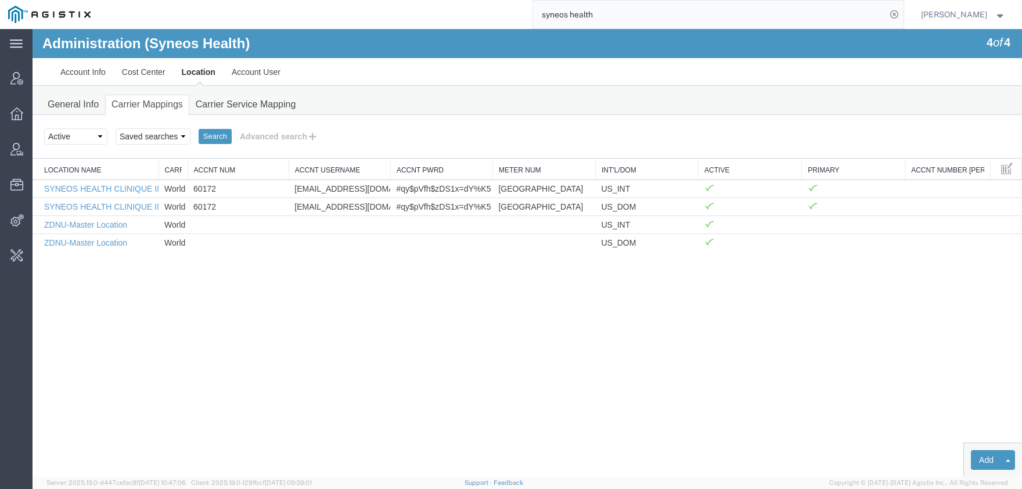
drag, startPoint x: 160, startPoint y: 168, endPoint x: 250, endPoint y: 170, distance: 90.6
click at [250, 170] on div "Location Name Carrier Name Accnt Num Accnt Username Accnt Pwrd Meter Num Int'l/…" at bounding box center [528, 205] width 990 height 93
drag, startPoint x: 187, startPoint y: 170, endPoint x: 300, endPoint y: 173, distance: 112.8
click at [300, 173] on div "Location Name Carrier Name Accnt Num Accnt Username Accnt Pwrd Meter Num Int'l/…" at bounding box center [528, 205] width 990 height 93
drag, startPoint x: 160, startPoint y: 173, endPoint x: 268, endPoint y: 176, distance: 107.5
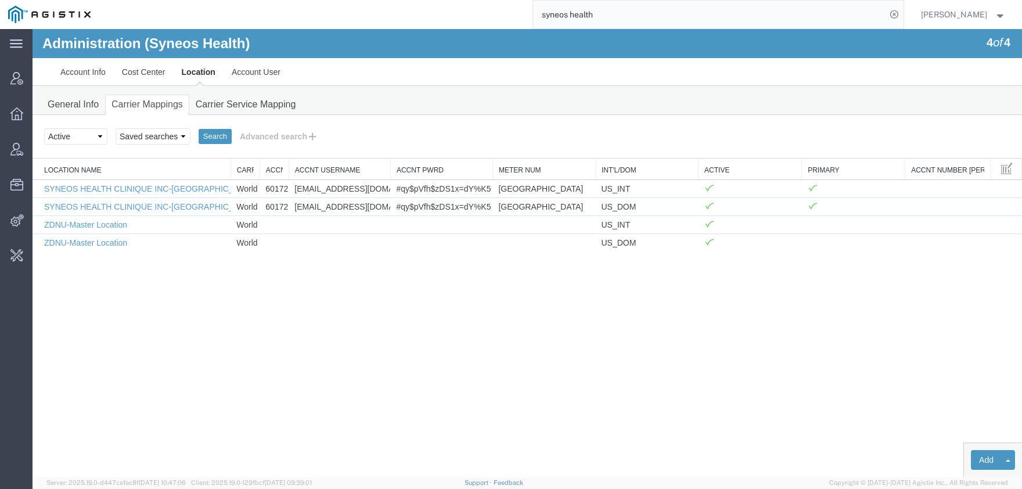
click at [268, 176] on div "Location Name Carrier Name Accnt Num Accnt Username Accnt Pwrd Meter Num Int'l/…" at bounding box center [528, 205] width 990 height 93
click at [245, 79] on link "Account User" at bounding box center [256, 72] width 65 height 28
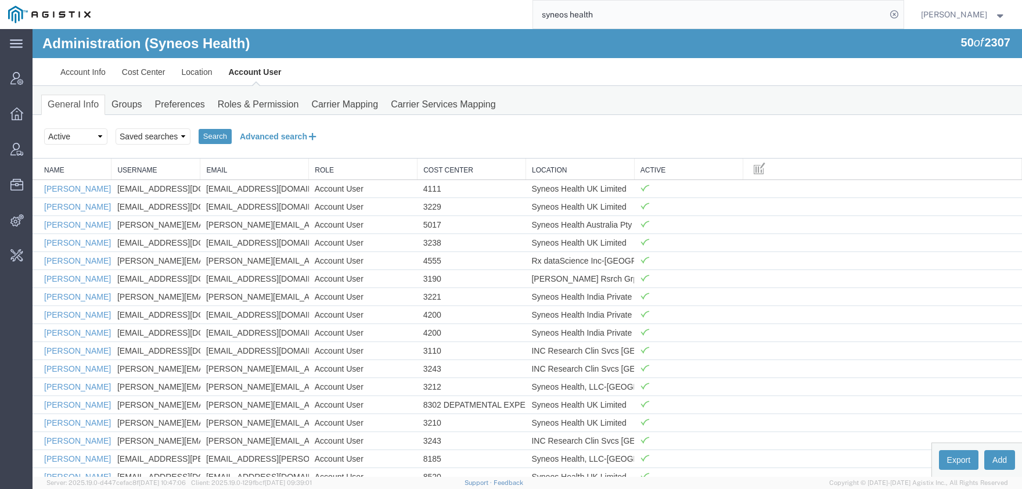
click at [265, 136] on button "Advanced search" at bounding box center [279, 137] width 95 height 20
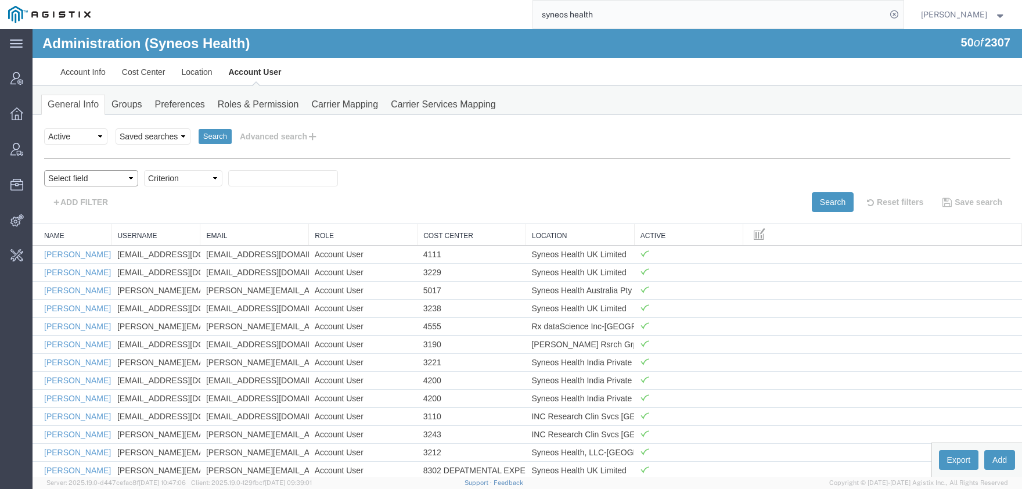
click at [44, 170] on select "Select field Cost Center Email Location Name Role Username" at bounding box center [91, 178] width 94 height 16
select select "personName"
click option "Name" at bounding box center [33, 29] width 0 height 0
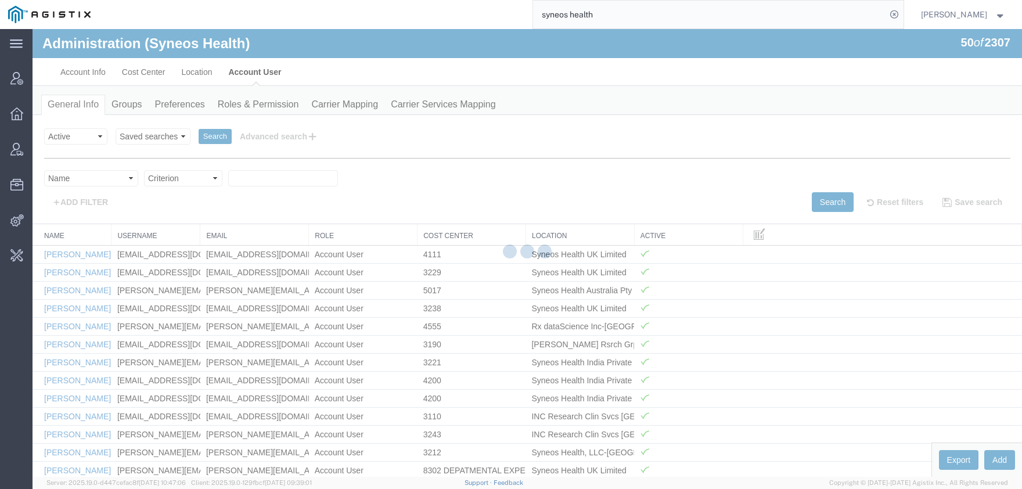
click at [168, 182] on body "Administration (Syneos Health) 50 of 2307 Account Info Cost Center Location Acc…" at bounding box center [528, 233] width 990 height 408
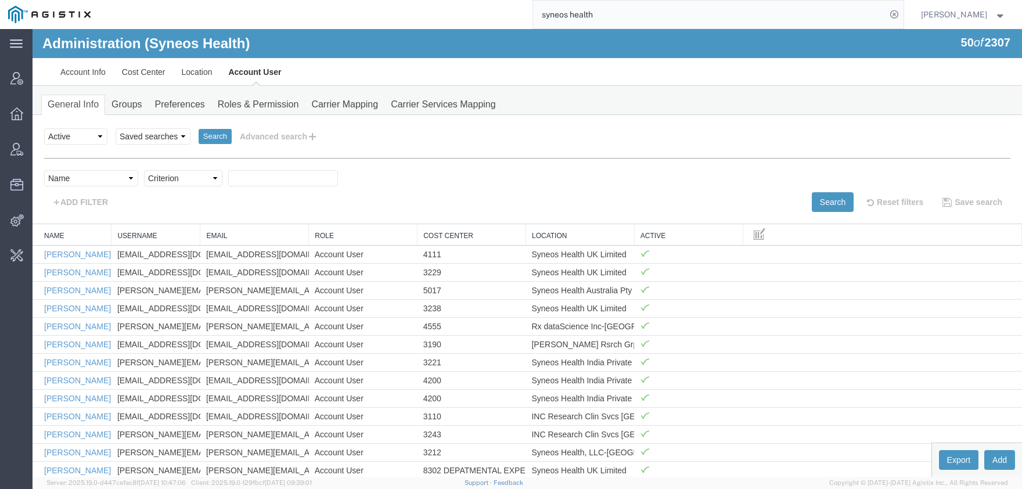
click at [144, 170] on select "Criterion contains does not contain is is blank is not blank starts with" at bounding box center [183, 178] width 78 height 16
select select "contains"
click option "contains" at bounding box center [33, 29] width 0 height 0
click at [239, 177] on input "text" at bounding box center [283, 178] width 110 height 16
type input "agistix"
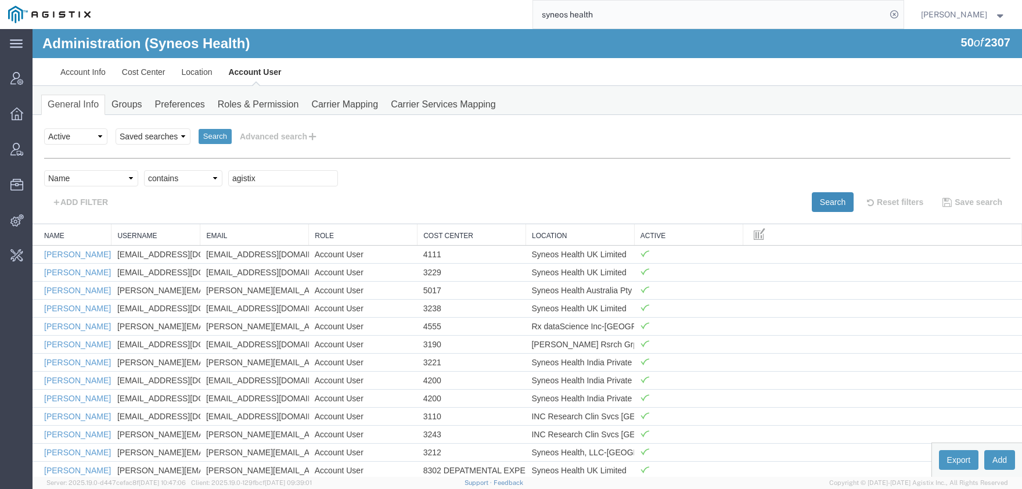
click at [837, 201] on button "Search" at bounding box center [833, 202] width 42 height 20
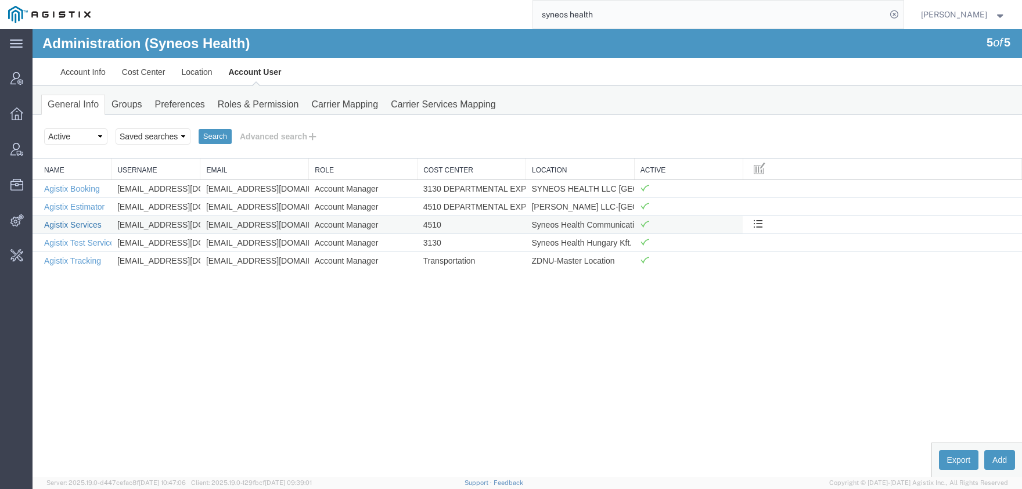
click at [82, 225] on link "Agistix Services" at bounding box center [73, 224] width 58 height 9
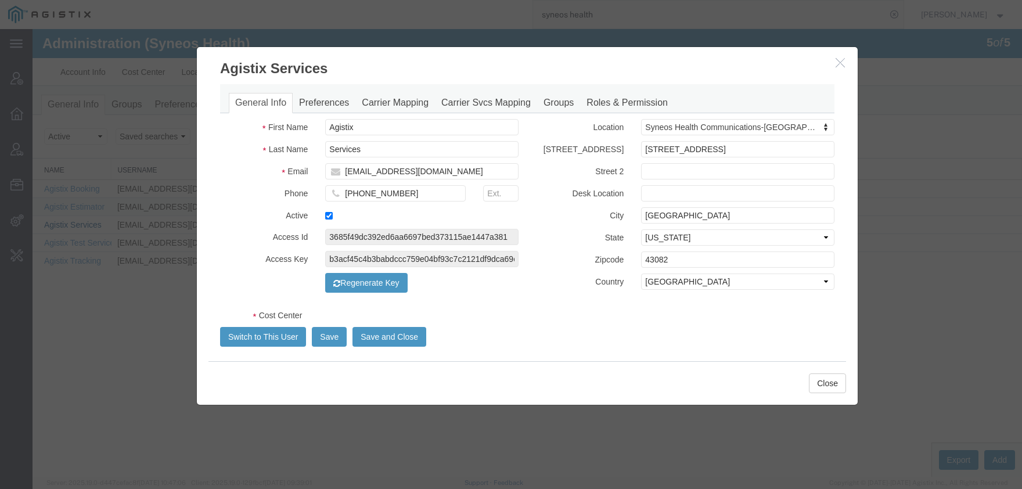
select select "DEPARTMENT"
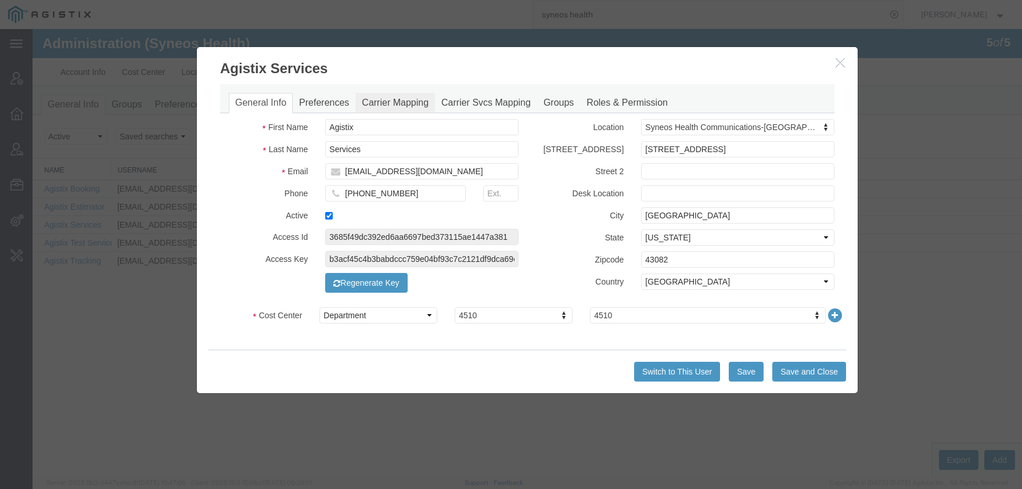
click at [392, 102] on link "Carrier Mapping" at bounding box center [396, 103] width 80 height 20
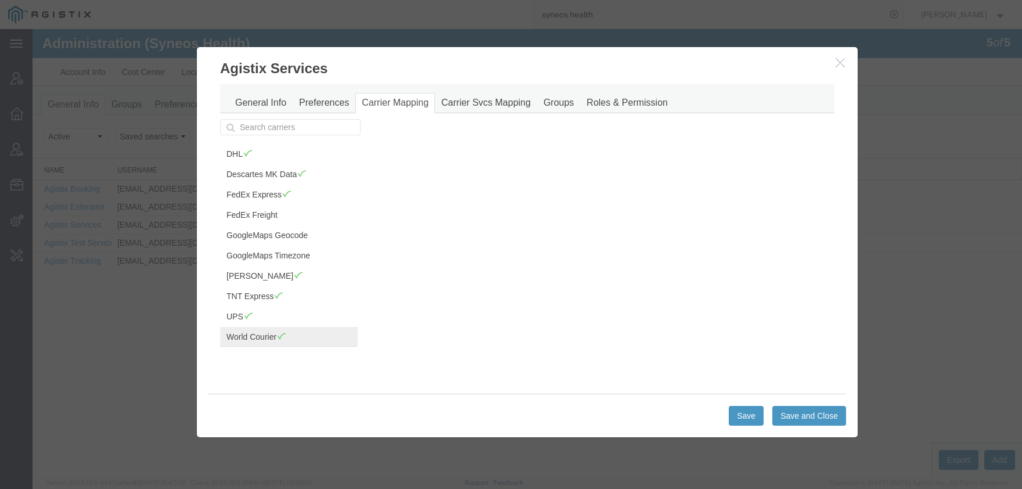
click at [261, 329] on link "World Courier" at bounding box center [289, 337] width 138 height 20
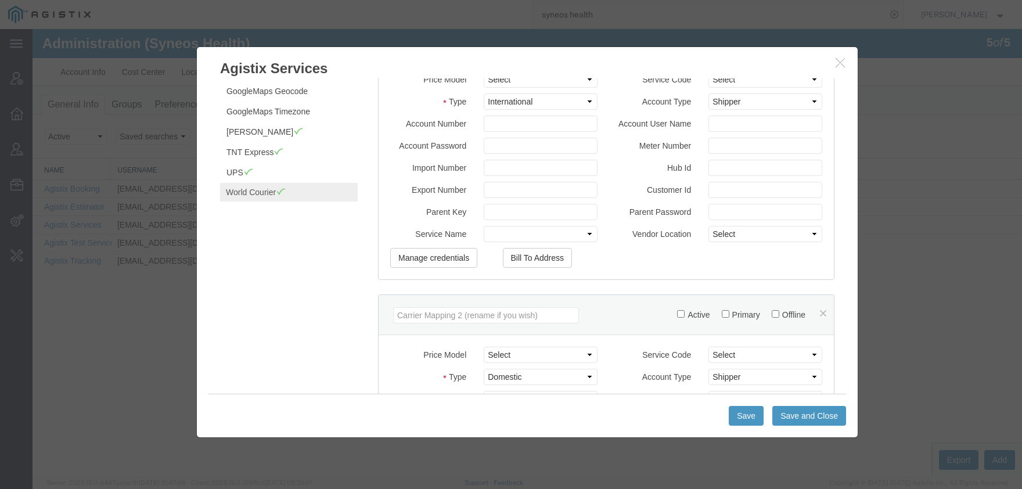
scroll to position [0, 0]
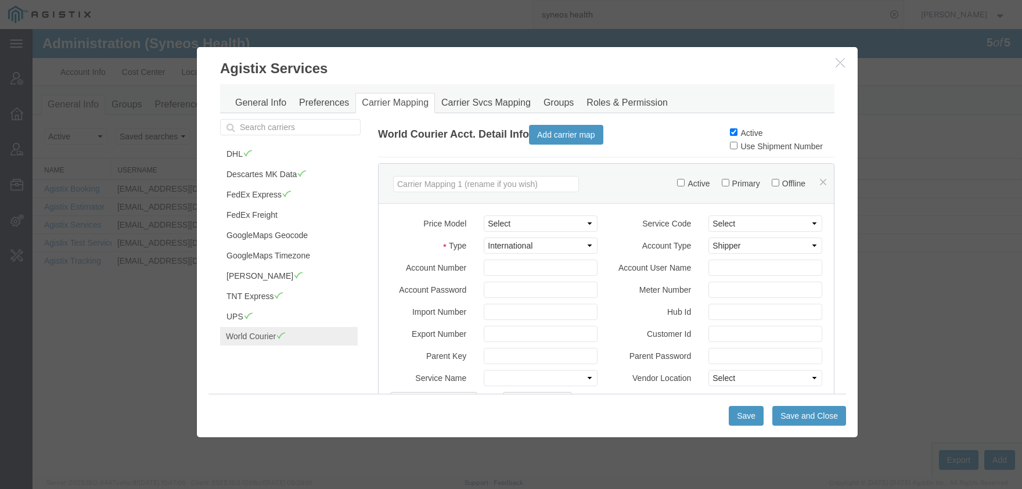
click at [840, 66] on icon "button" at bounding box center [840, 63] width 9 height 10
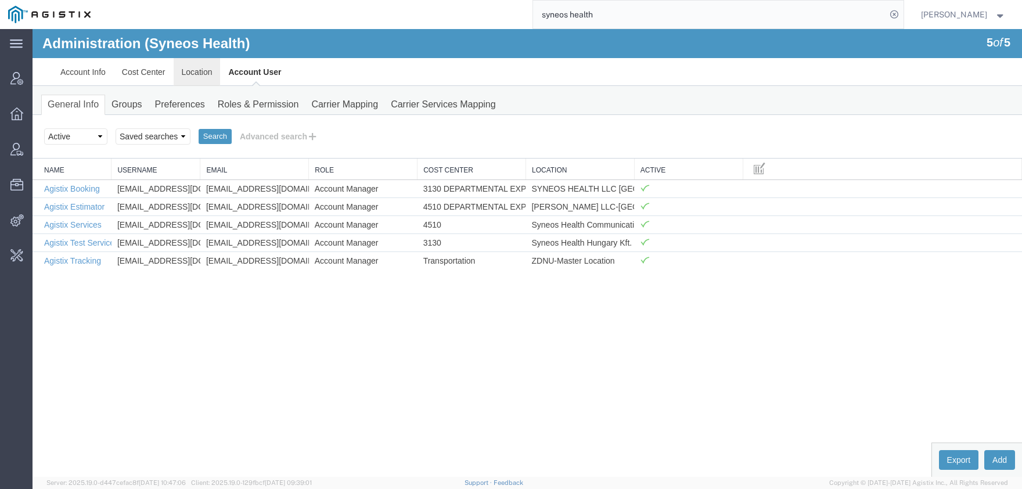
click at [195, 76] on link "Location" at bounding box center [197, 72] width 47 height 28
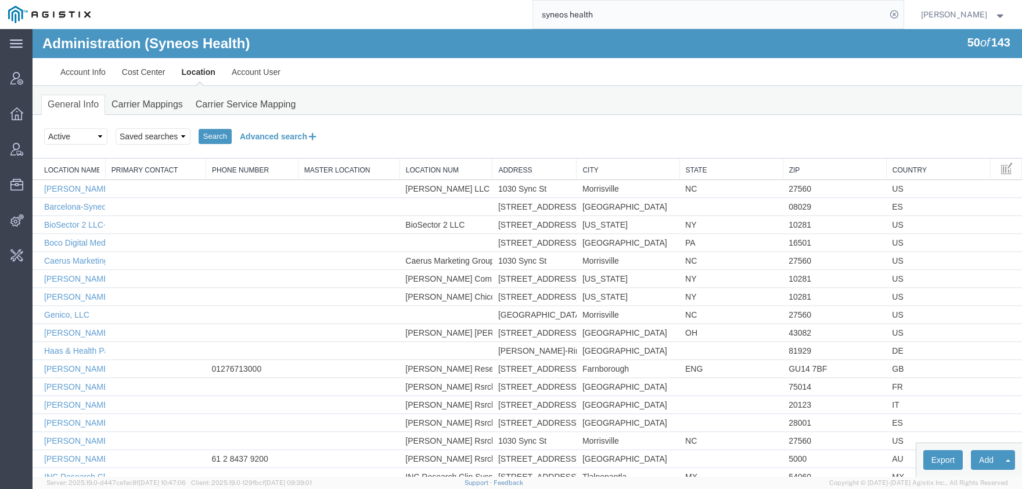
click at [246, 137] on button "Advanced search" at bounding box center [279, 137] width 95 height 20
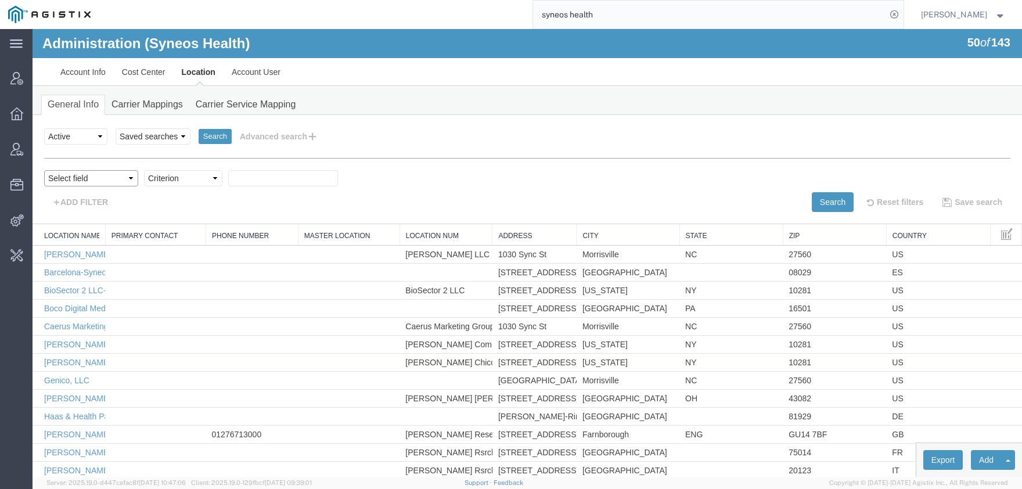
select select "locationName"
click option "Location Name" at bounding box center [33, 29] width 0 height 0
click at [144, 170] on select "Criterion contains does not contain is is blank is not blank starts with" at bounding box center [183, 178] width 78 height 16
select select "contains"
click option "contains" at bounding box center [33, 29] width 0 height 0
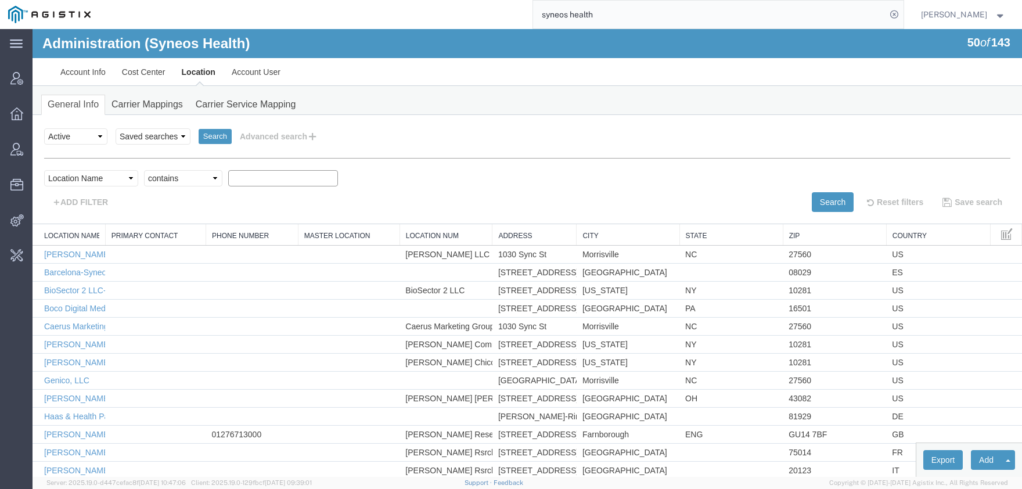
click at [247, 178] on input "text" at bounding box center [283, 178] width 110 height 16
type input "quebec"
click at [812, 196] on button "Search" at bounding box center [833, 202] width 42 height 20
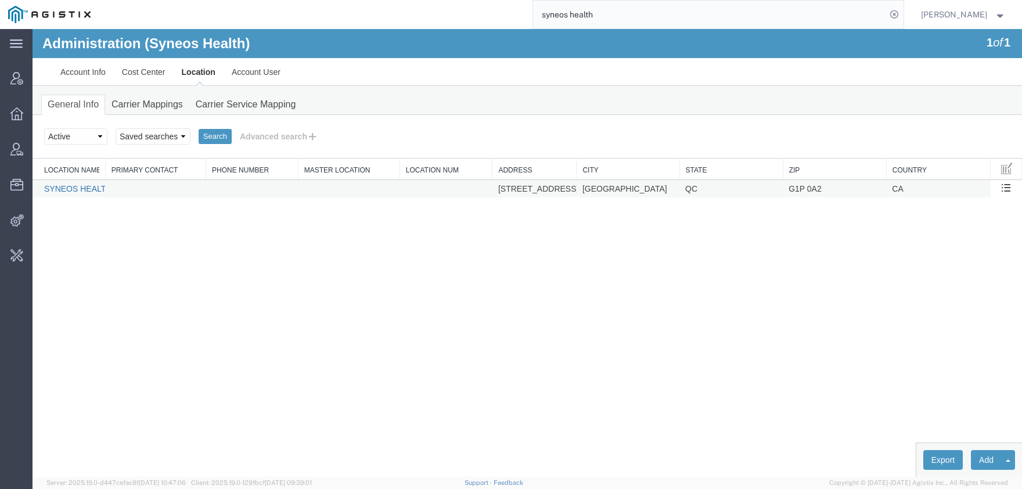
click at [85, 190] on link "SYNEOS HEALTH CLINIQUE INC-Quebec" at bounding box center [150, 188] width 212 height 9
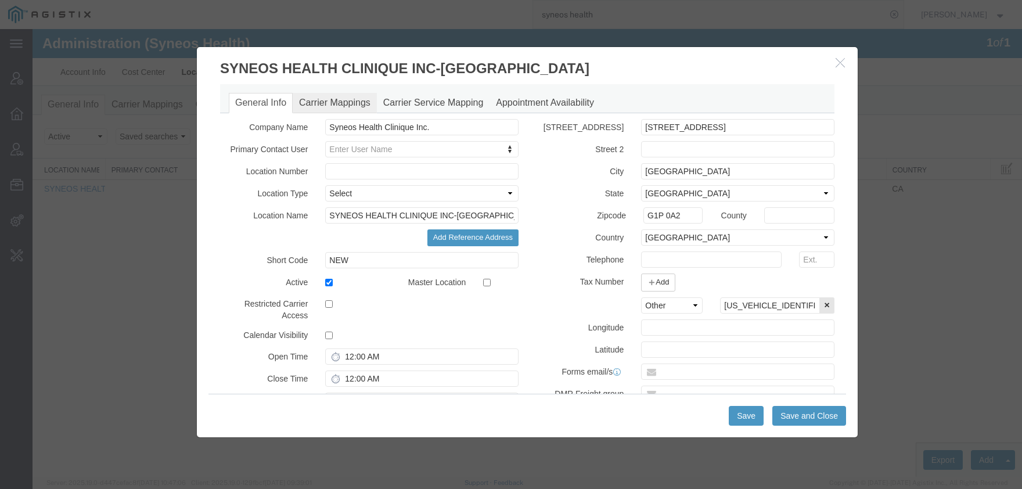
click at [339, 103] on link "Carrier Mappings" at bounding box center [335, 103] width 84 height 20
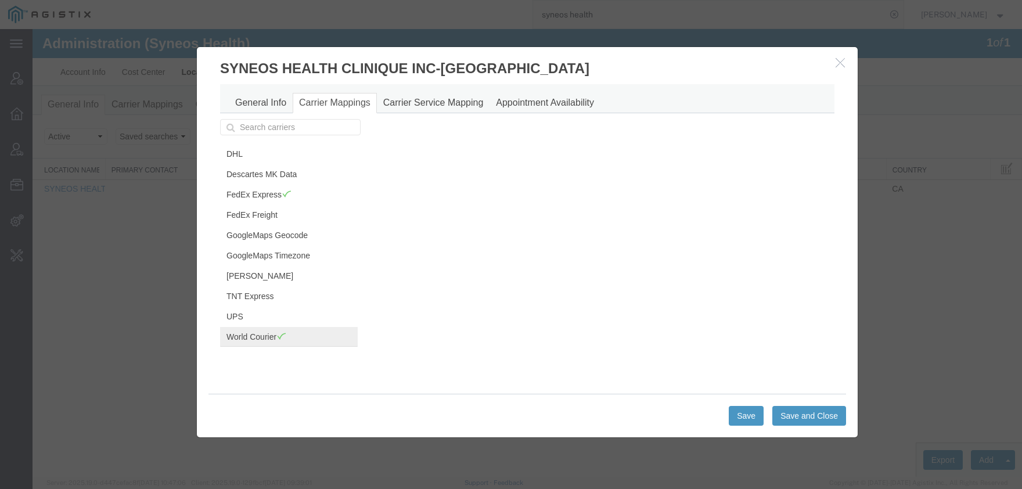
click at [255, 339] on link "World Courier" at bounding box center [289, 337] width 138 height 20
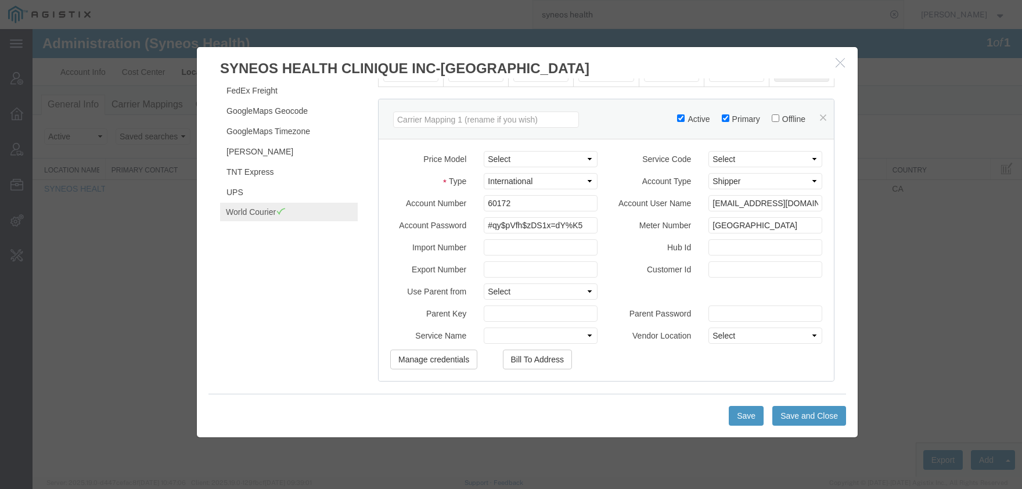
scroll to position [139, 0]
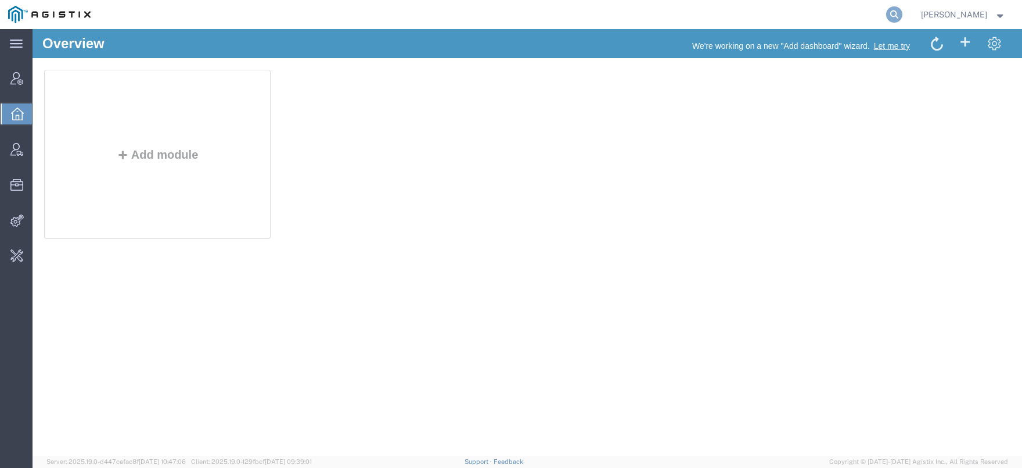
click at [903, 16] on icon at bounding box center [895, 14] width 16 height 16
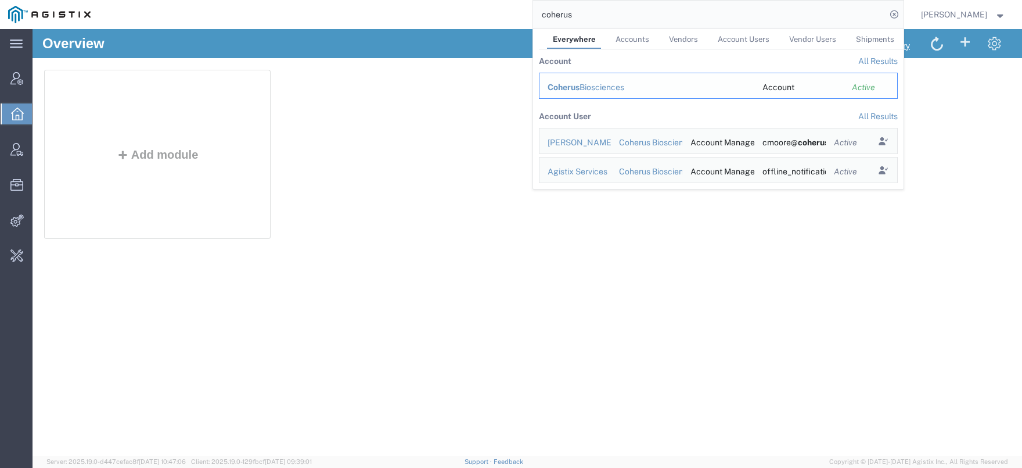
click at [600, 85] on div "Coherus Biosciences" at bounding box center [647, 87] width 199 height 12
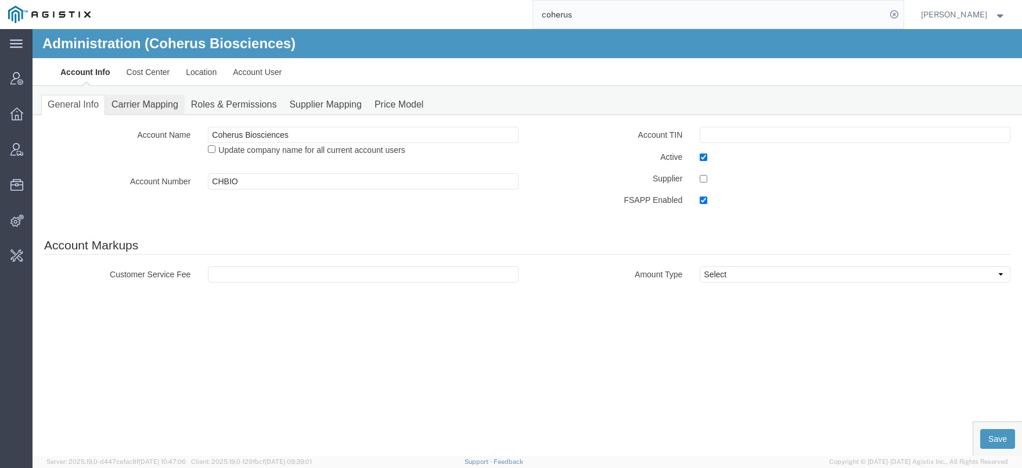
click at [163, 104] on link "Carrier Mapping" at bounding box center [145, 105] width 80 height 20
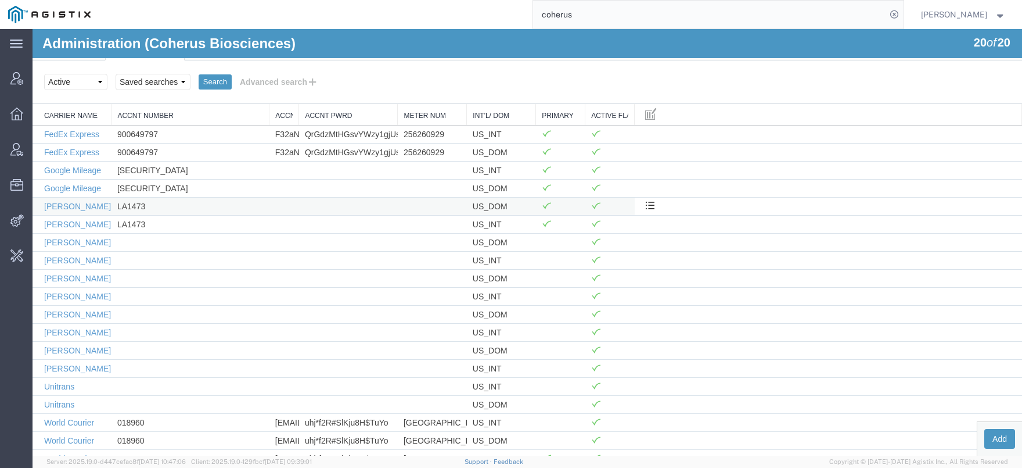
scroll to position [95, 0]
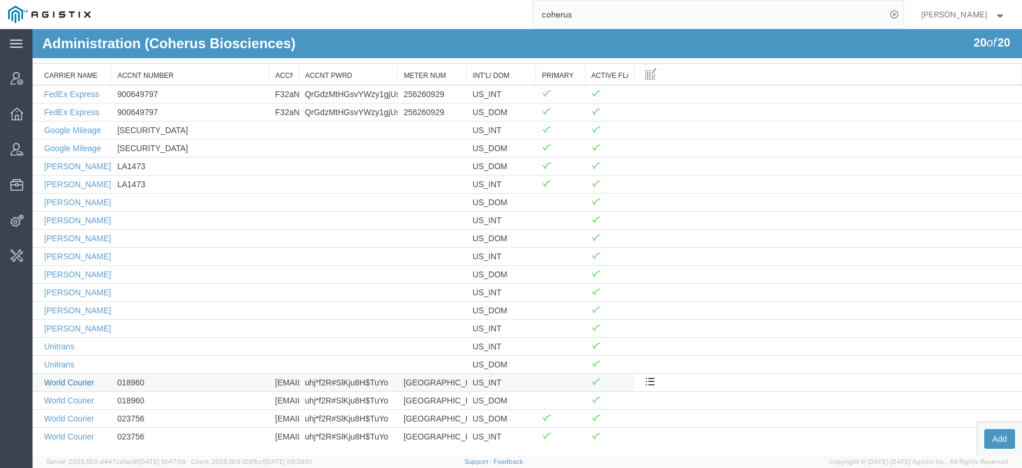
click at [77, 385] on link "World Courier" at bounding box center [69, 382] width 50 height 9
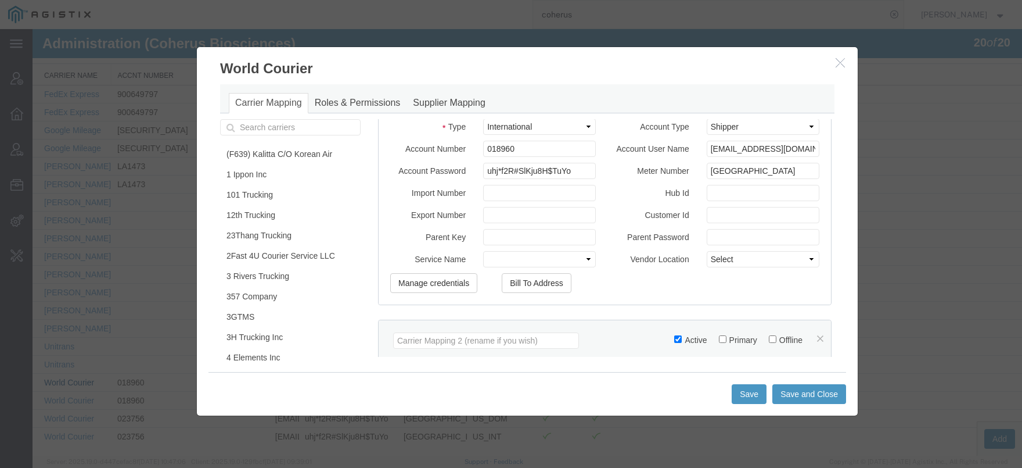
scroll to position [217, 0]
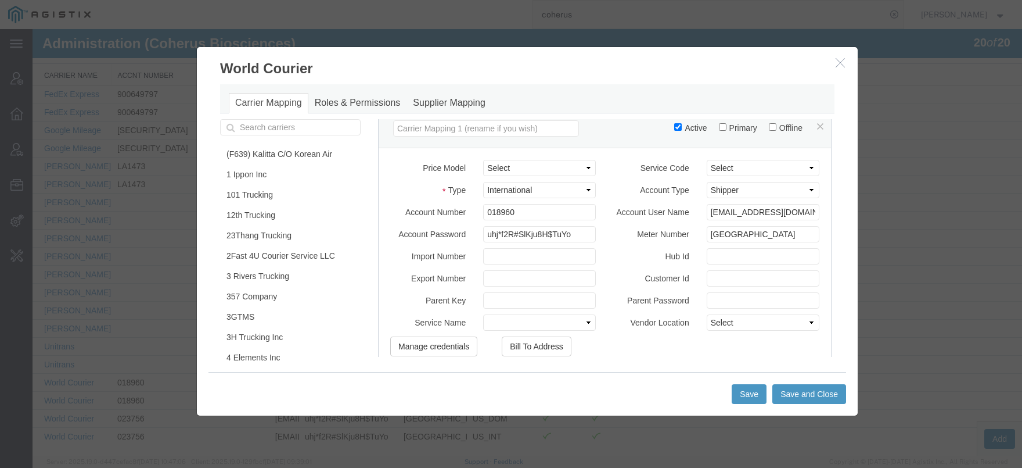
click at [841, 61] on icon "button" at bounding box center [840, 63] width 9 height 10
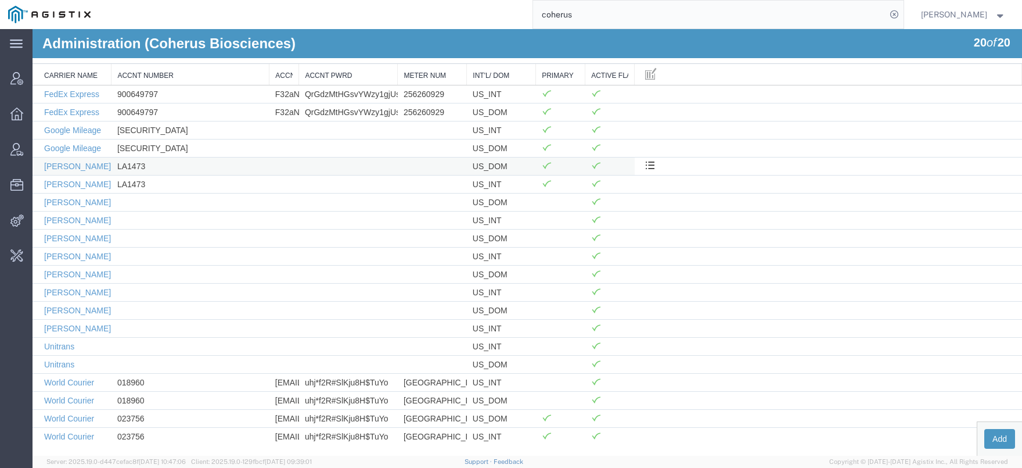
scroll to position [0, 0]
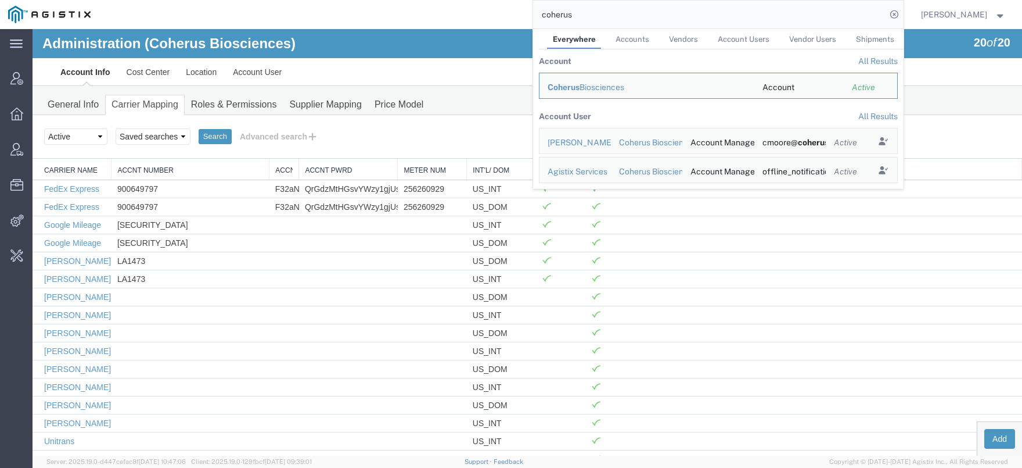
drag, startPoint x: 600, startPoint y: 12, endPoint x: 451, endPoint y: 12, distance: 148.7
click at [533, 12] on input "coherus" at bounding box center [709, 15] width 353 height 28
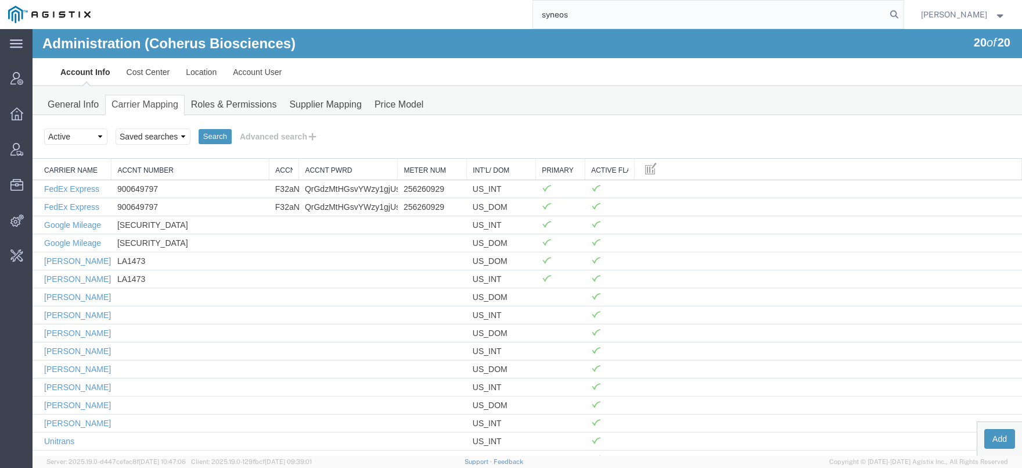
type input "syneos"
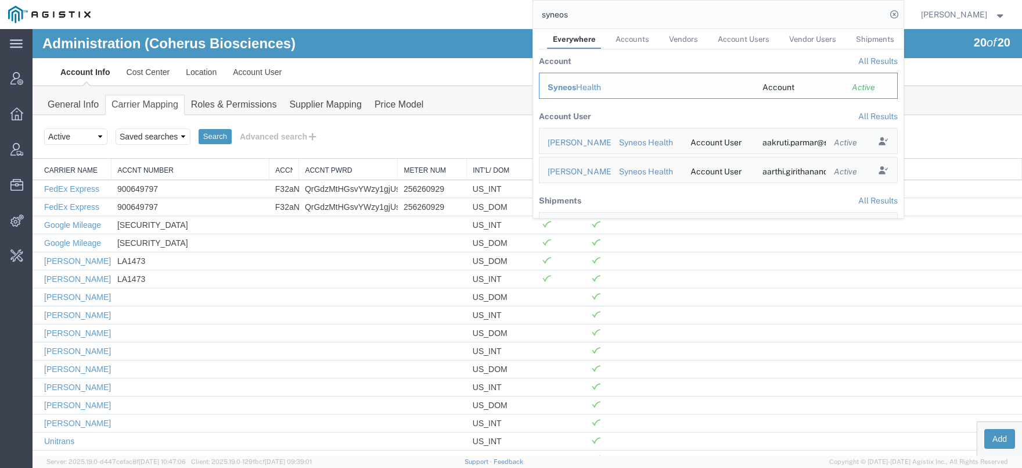
click at [591, 89] on div "Syneos Health" at bounding box center [647, 87] width 199 height 12
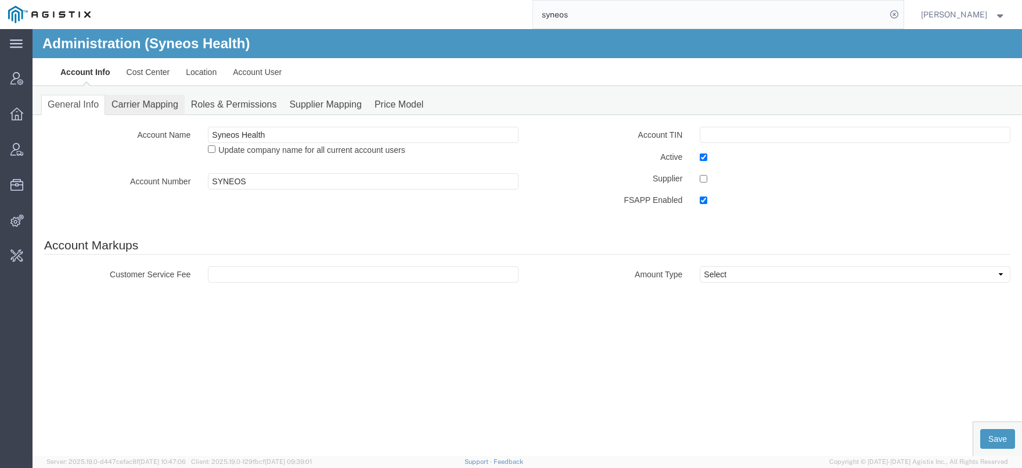
click at [163, 107] on link "Carrier Mapping" at bounding box center [145, 105] width 80 height 20
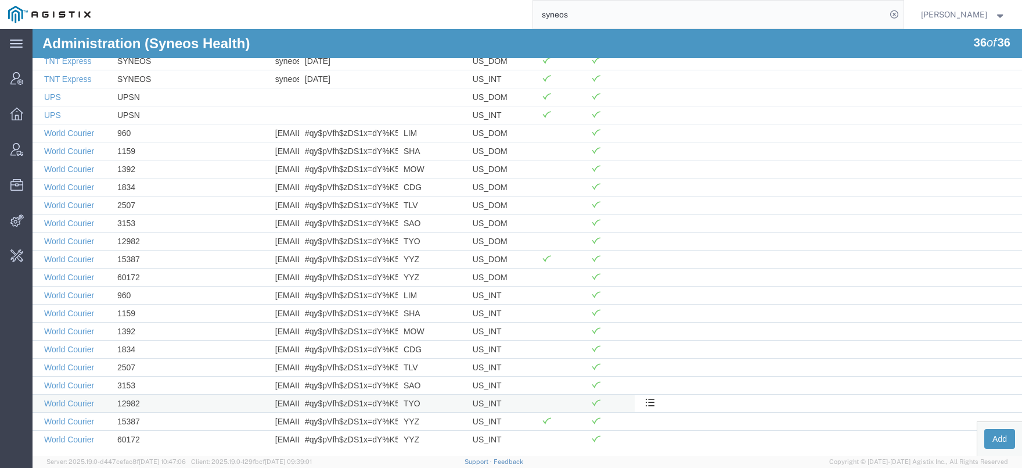
scroll to position [382, 0]
click at [127, 438] on td "60172" at bounding box center [191, 437] width 158 height 18
click at [61, 438] on link "World Courier" at bounding box center [69, 437] width 50 height 9
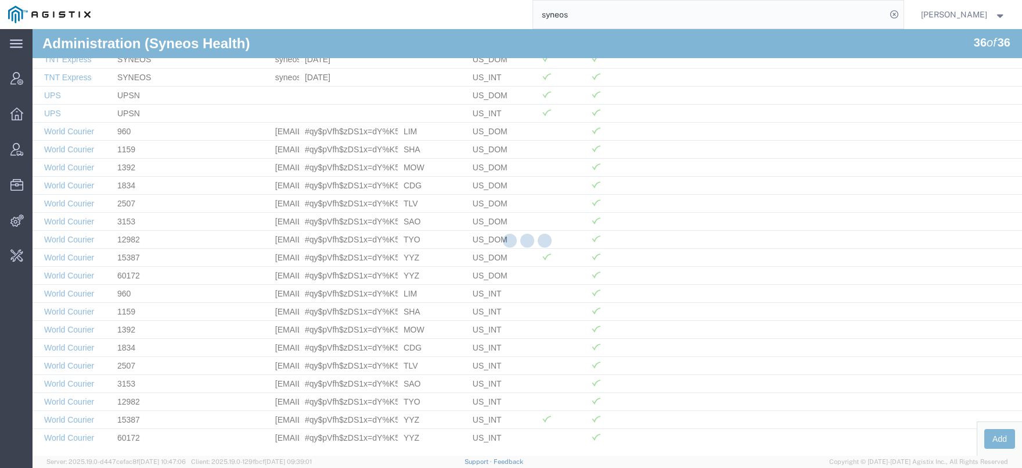
click at [64, 435] on div at bounding box center [528, 242] width 990 height 426
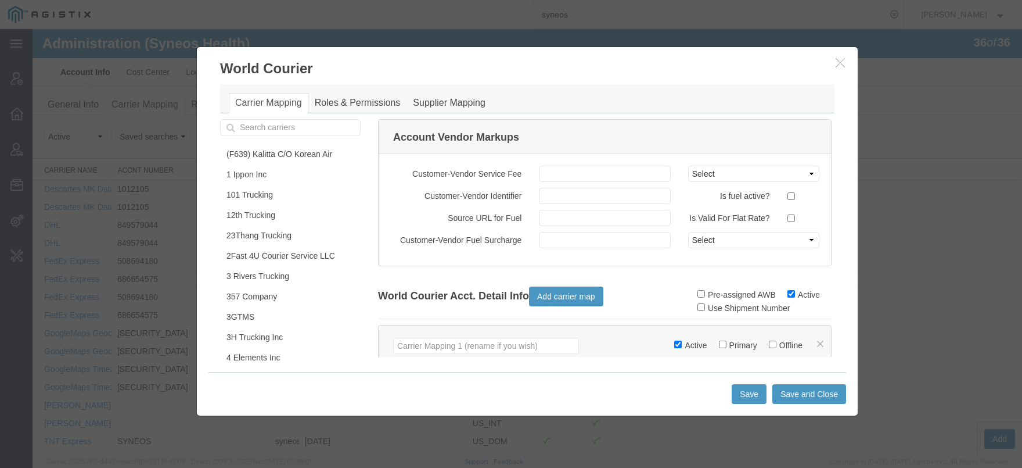
scroll to position [217, 0]
